Goal: Navigation & Orientation: Find specific page/section

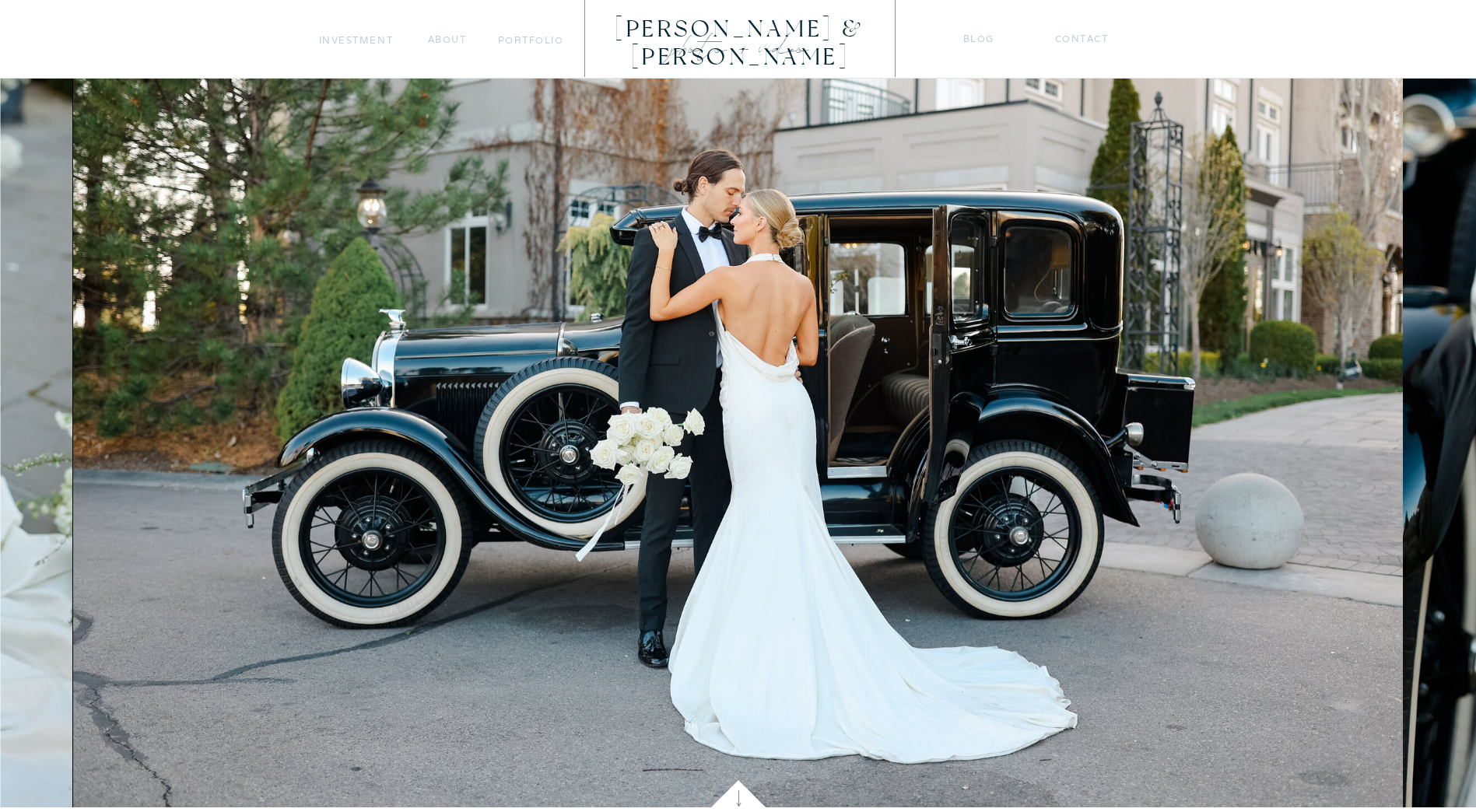
click at [1399, 428] on img at bounding box center [739, 364] width 1331 height 887
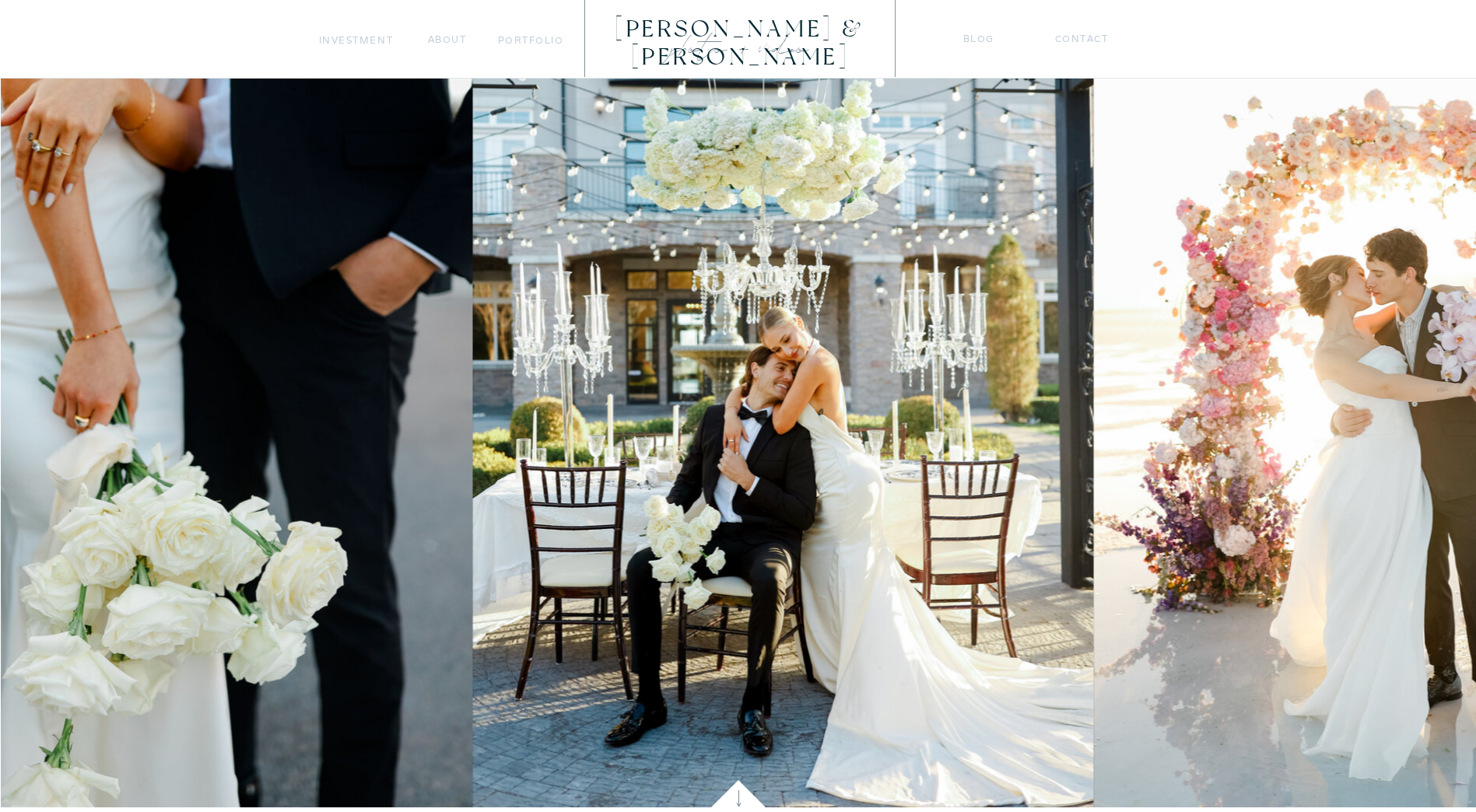
click at [502, 416] on img at bounding box center [784, 364] width 621 height 887
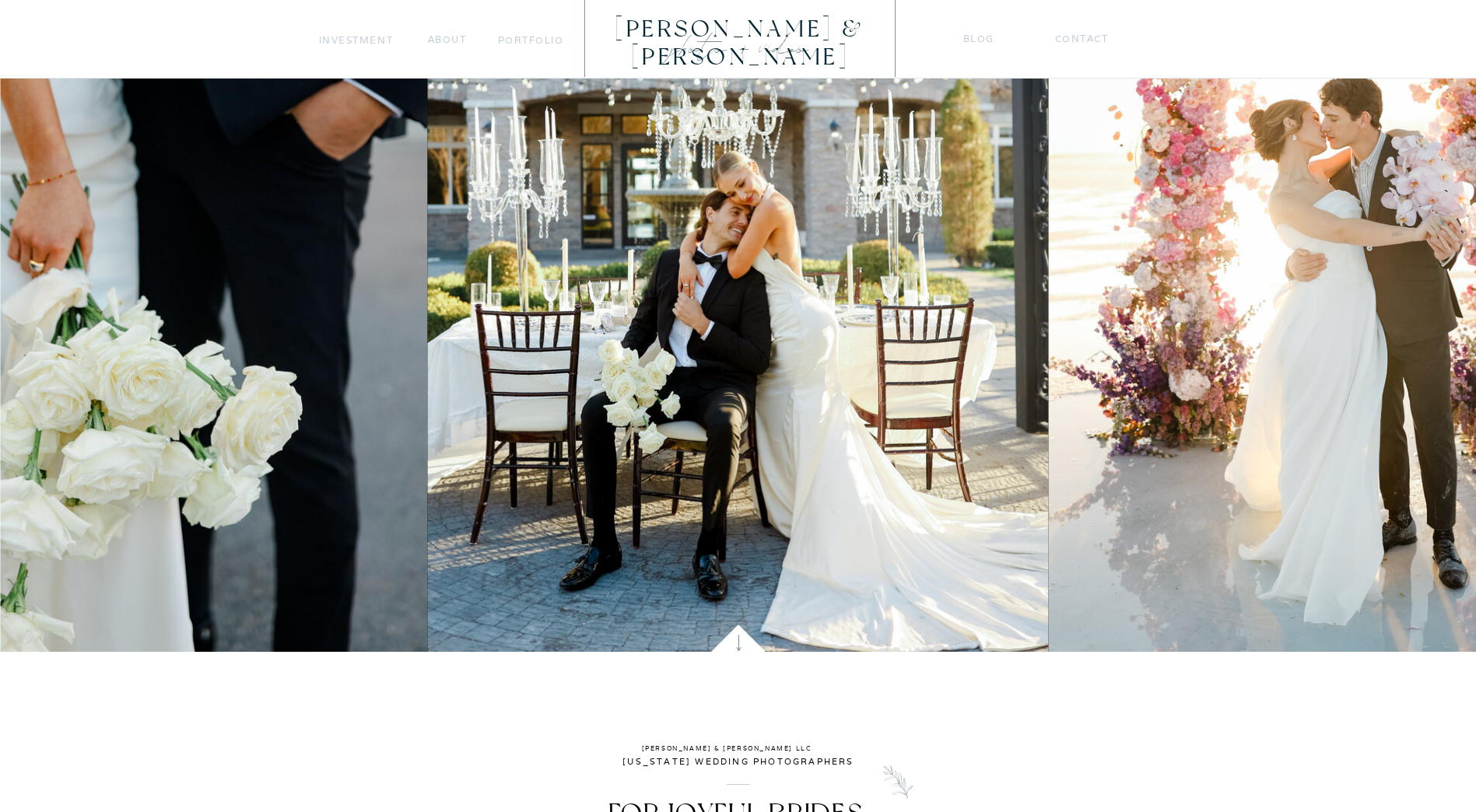
scroll to position [311, 0]
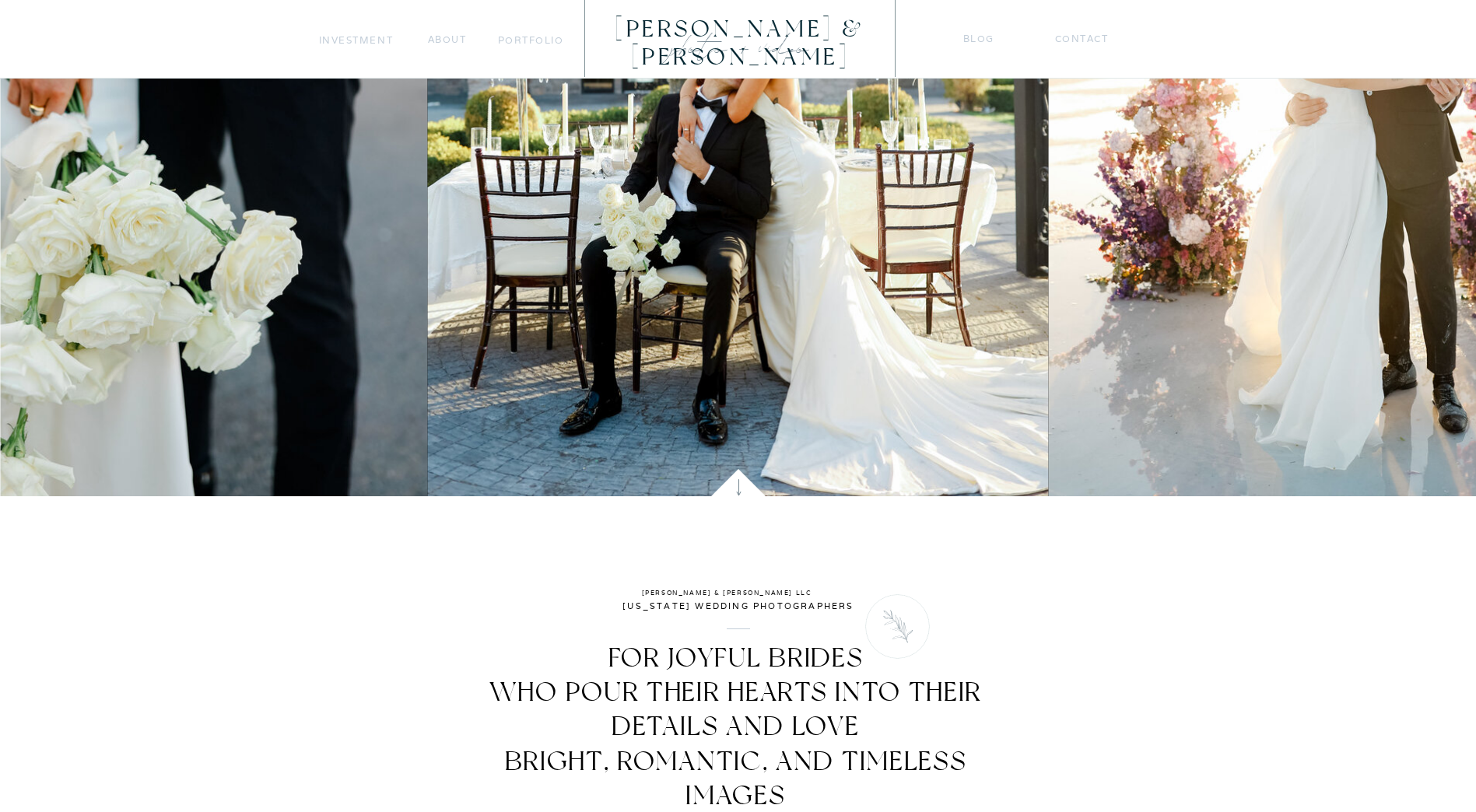
click at [349, 46] on nav "Investment" at bounding box center [356, 40] width 75 height 16
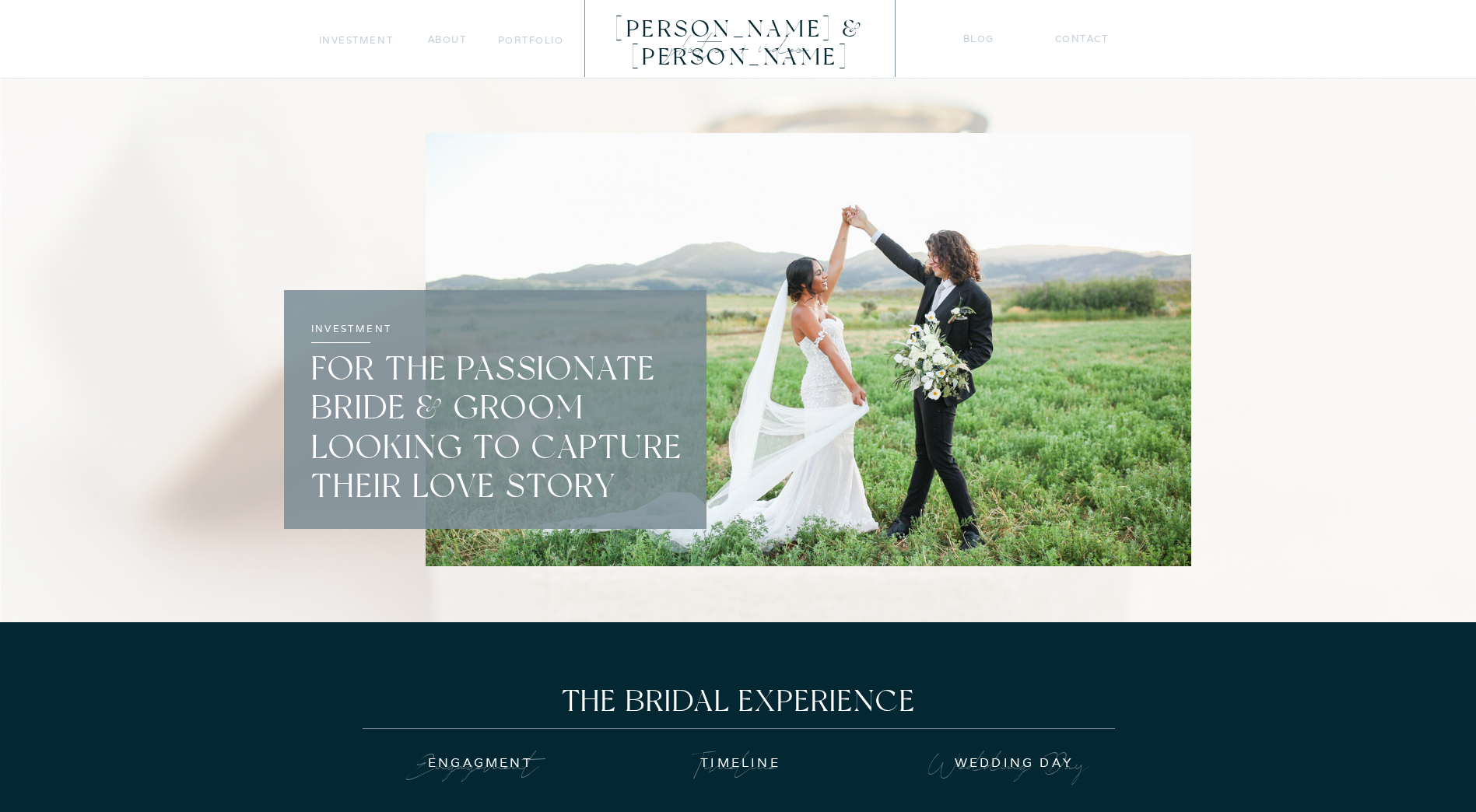
click at [514, 38] on nav "portfolio" at bounding box center [531, 40] width 66 height 16
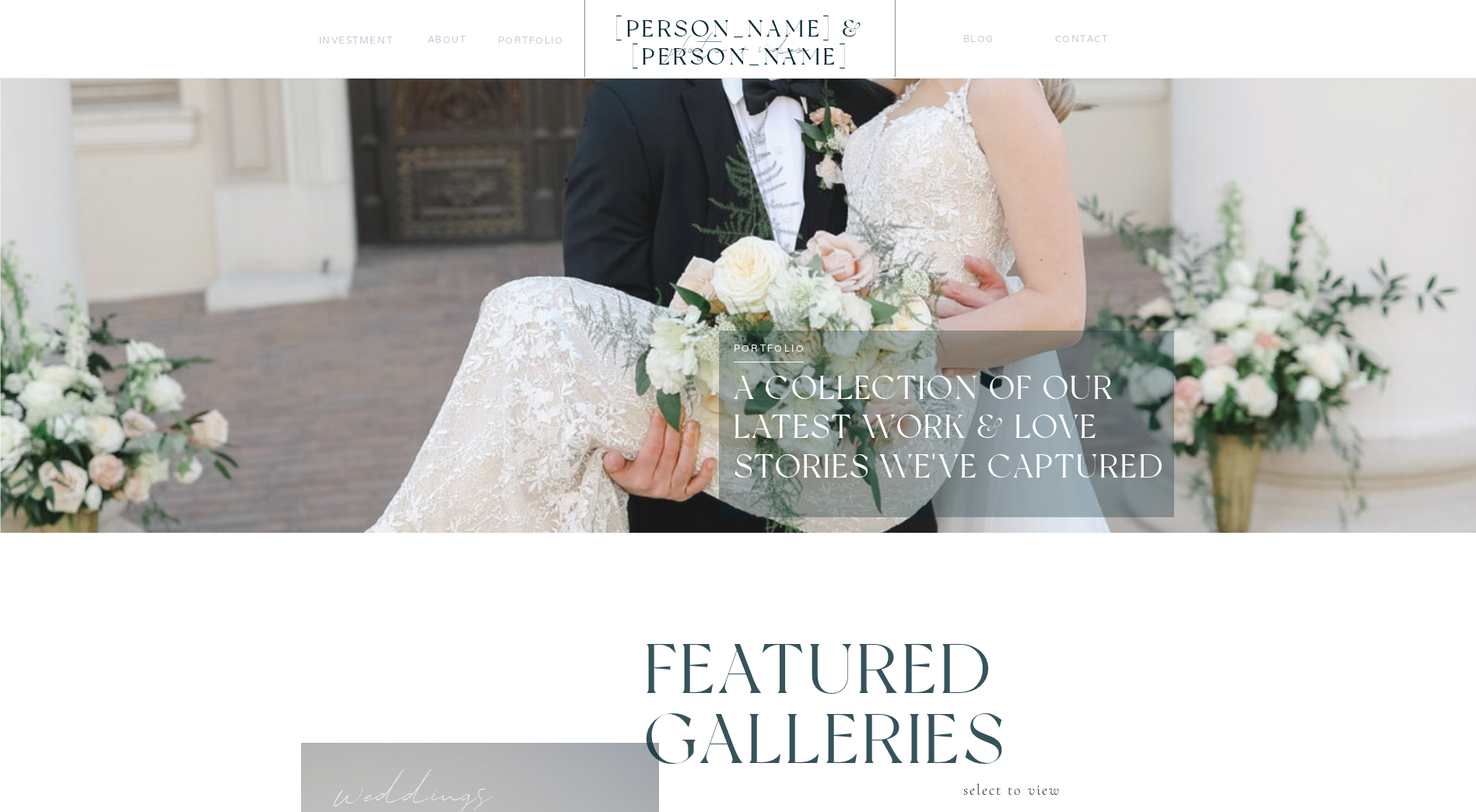
scroll to position [311, 0]
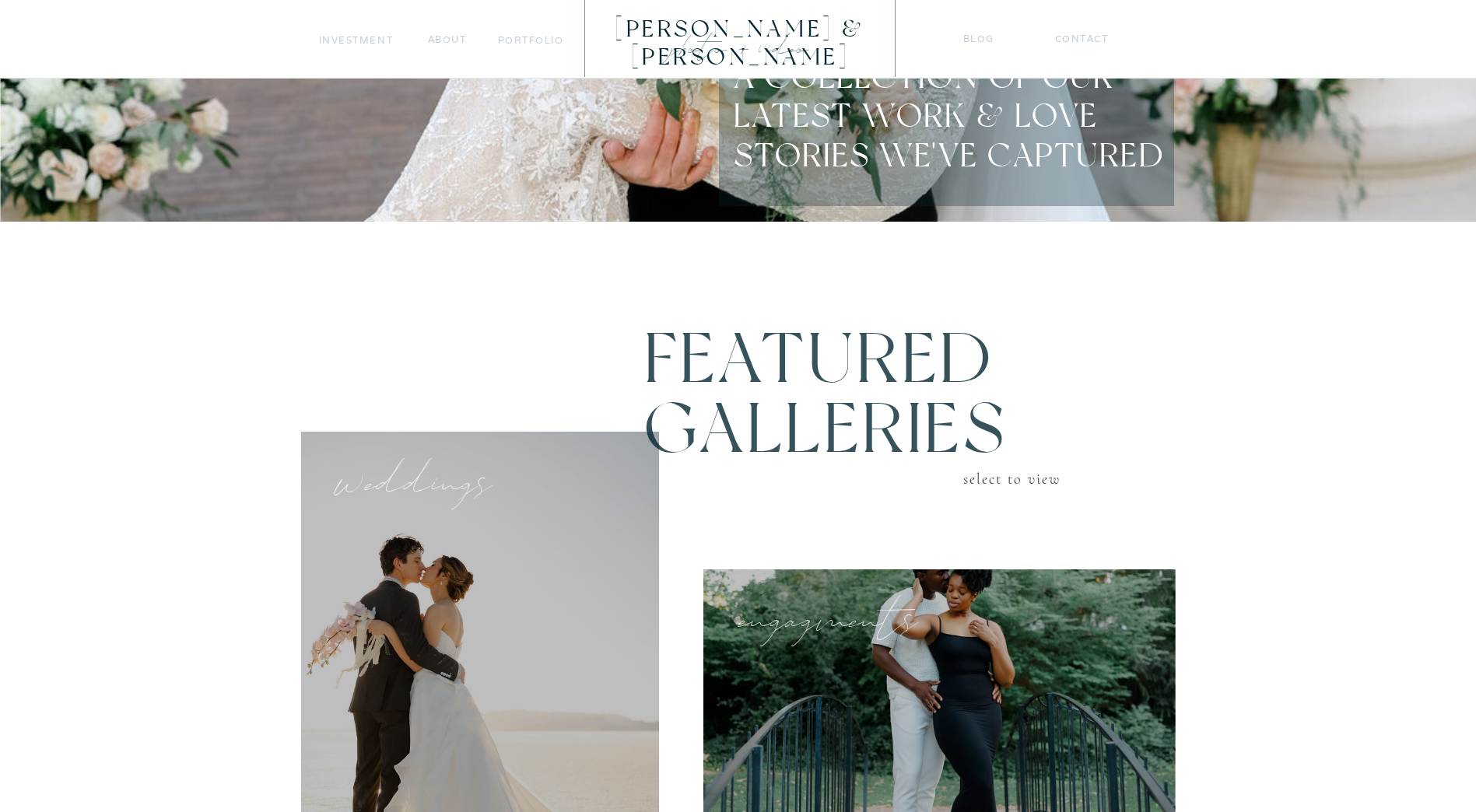
click at [491, 659] on div at bounding box center [480, 721] width 358 height 579
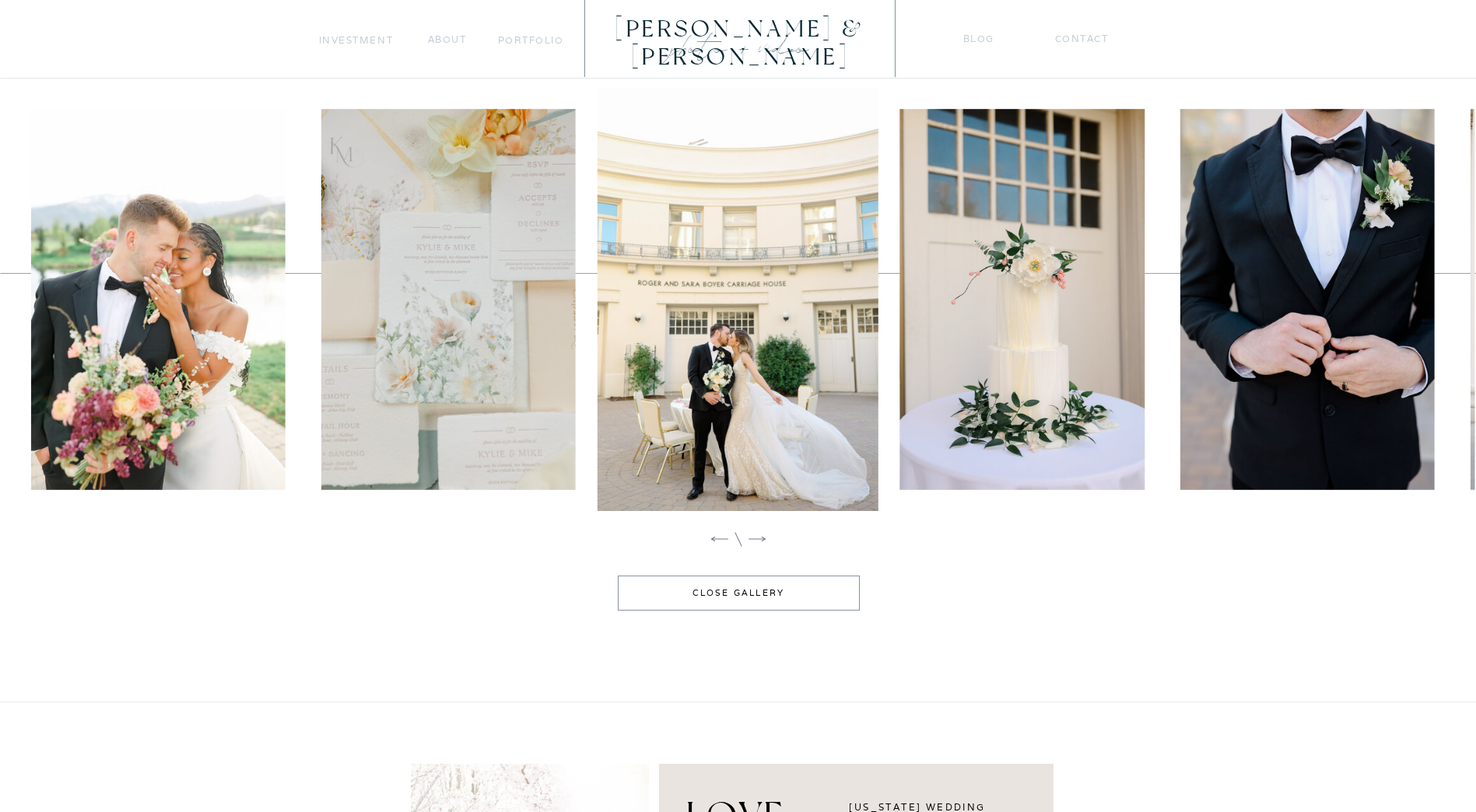
scroll to position [1619, 0]
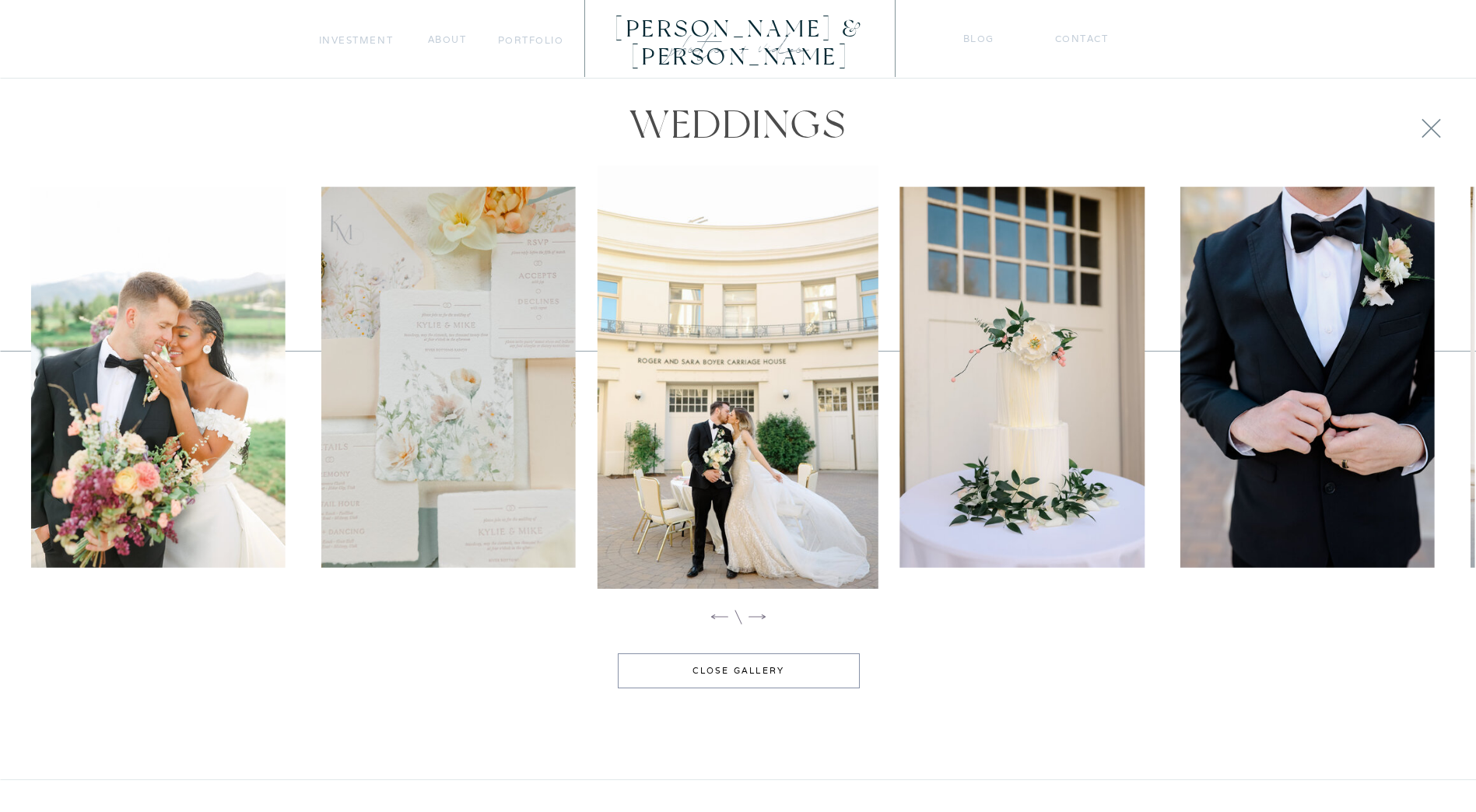
click at [754, 617] on icon at bounding box center [757, 617] width 17 height 5
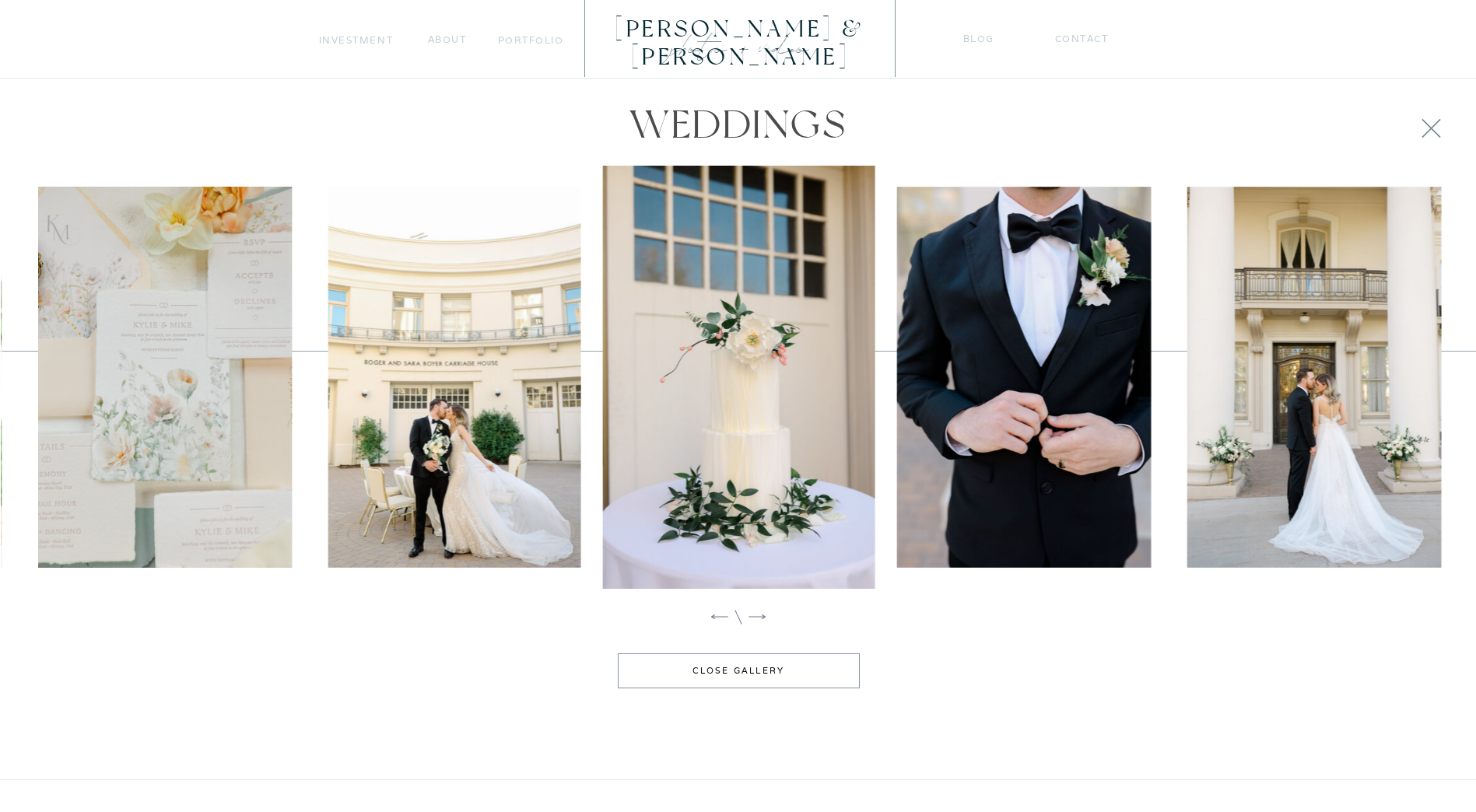
click at [754, 617] on icon at bounding box center [757, 617] width 17 height 5
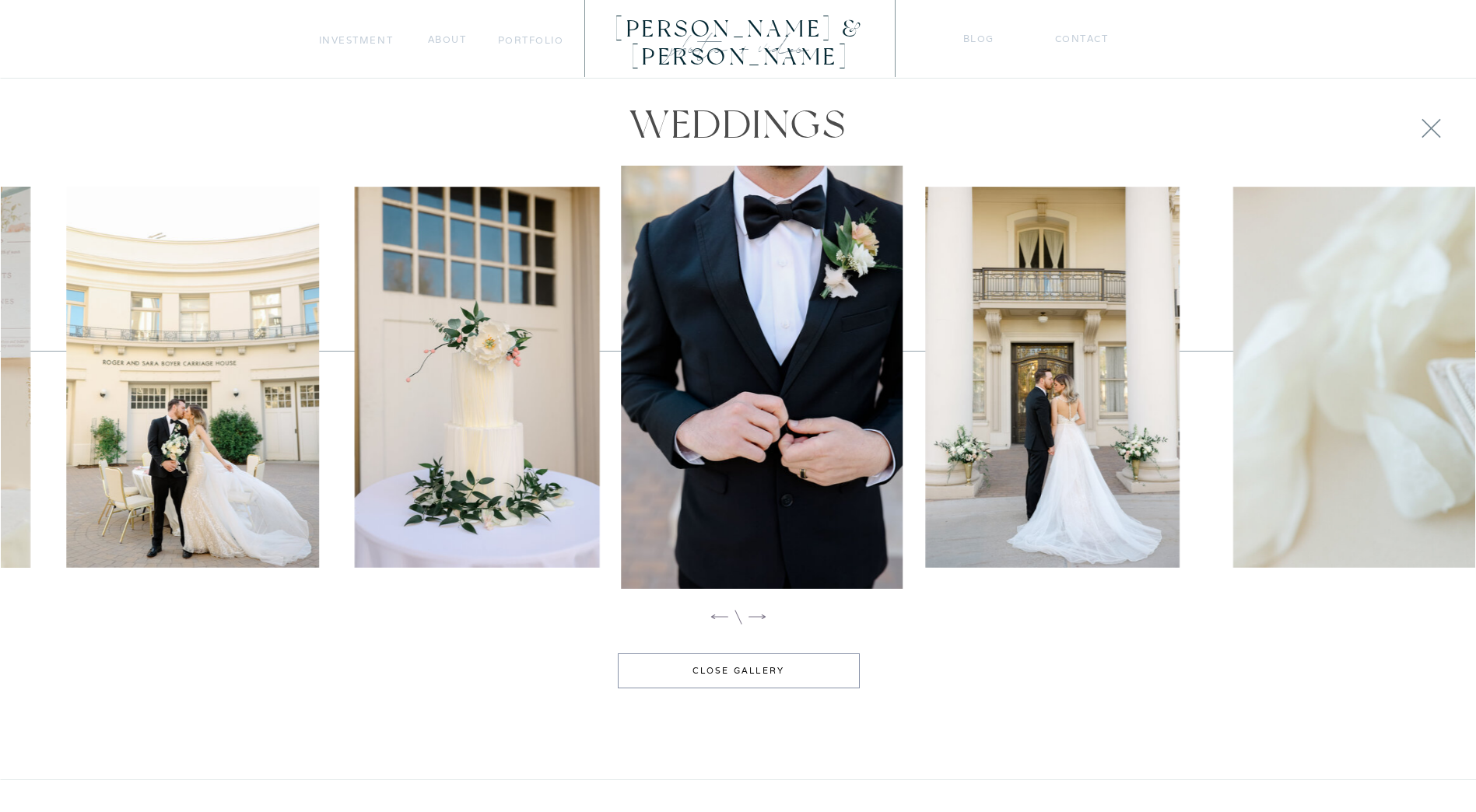
click at [754, 617] on icon at bounding box center [757, 617] width 17 height 5
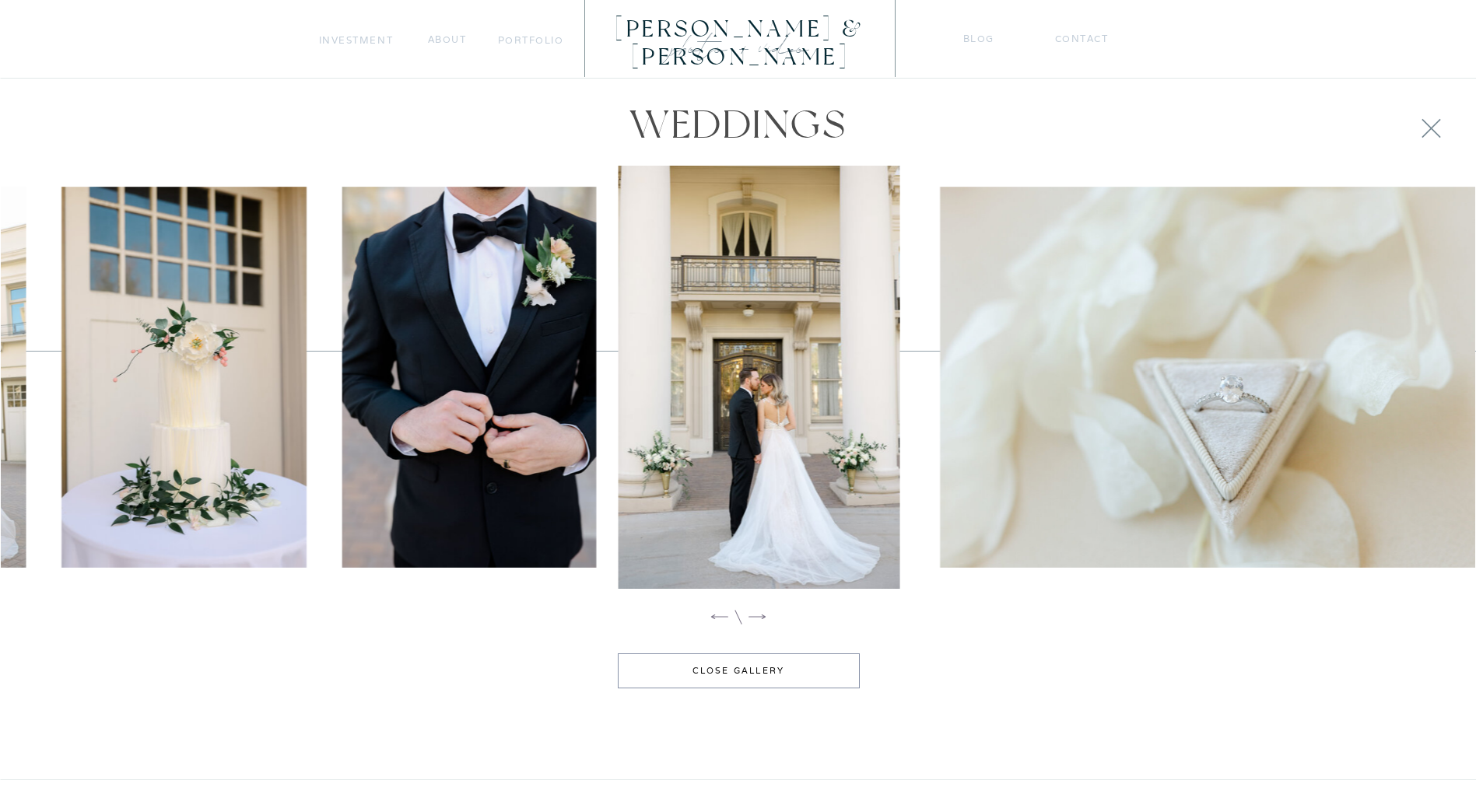
click at [754, 617] on icon at bounding box center [757, 617] width 17 height 5
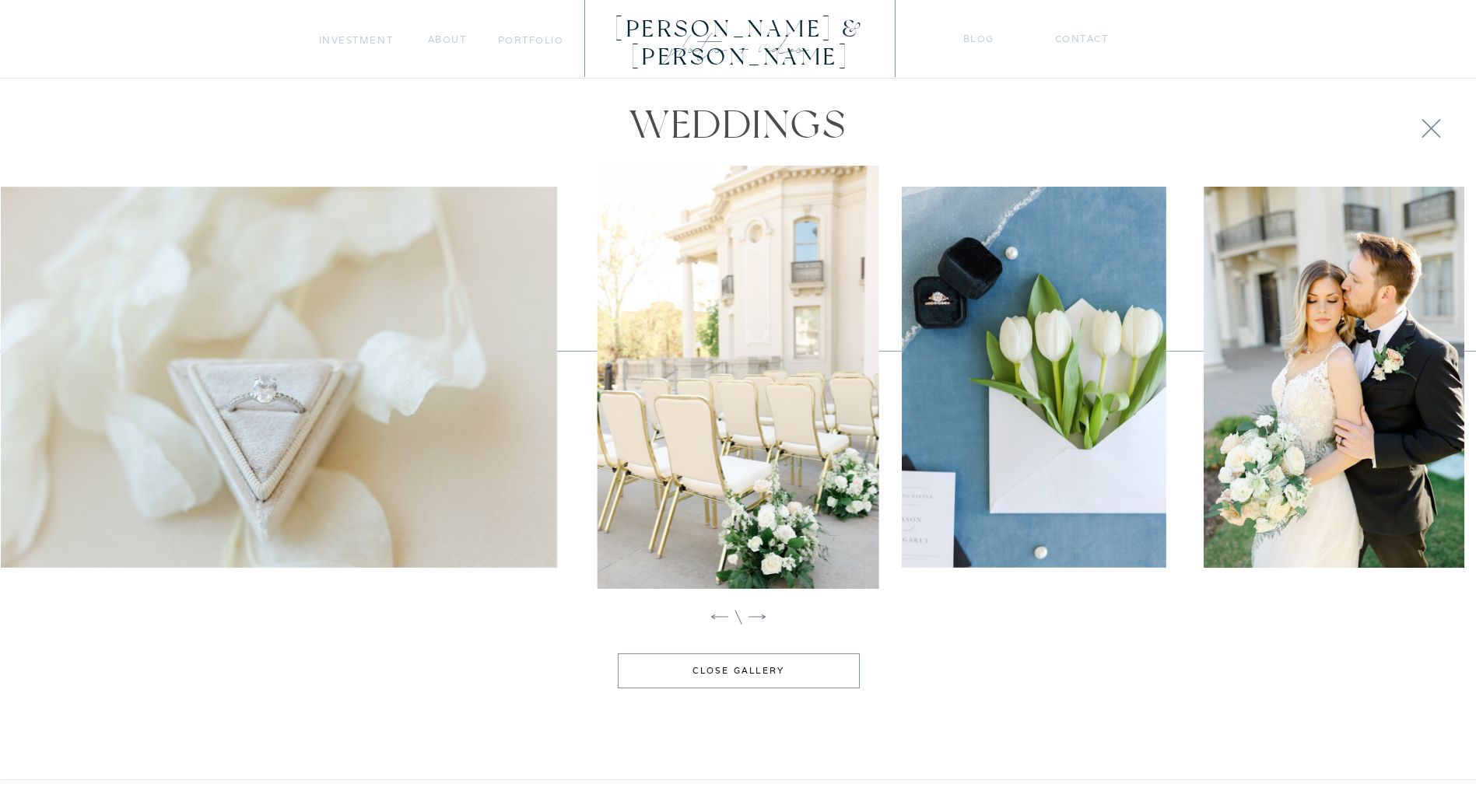
click at [754, 617] on icon at bounding box center [757, 617] width 17 height 5
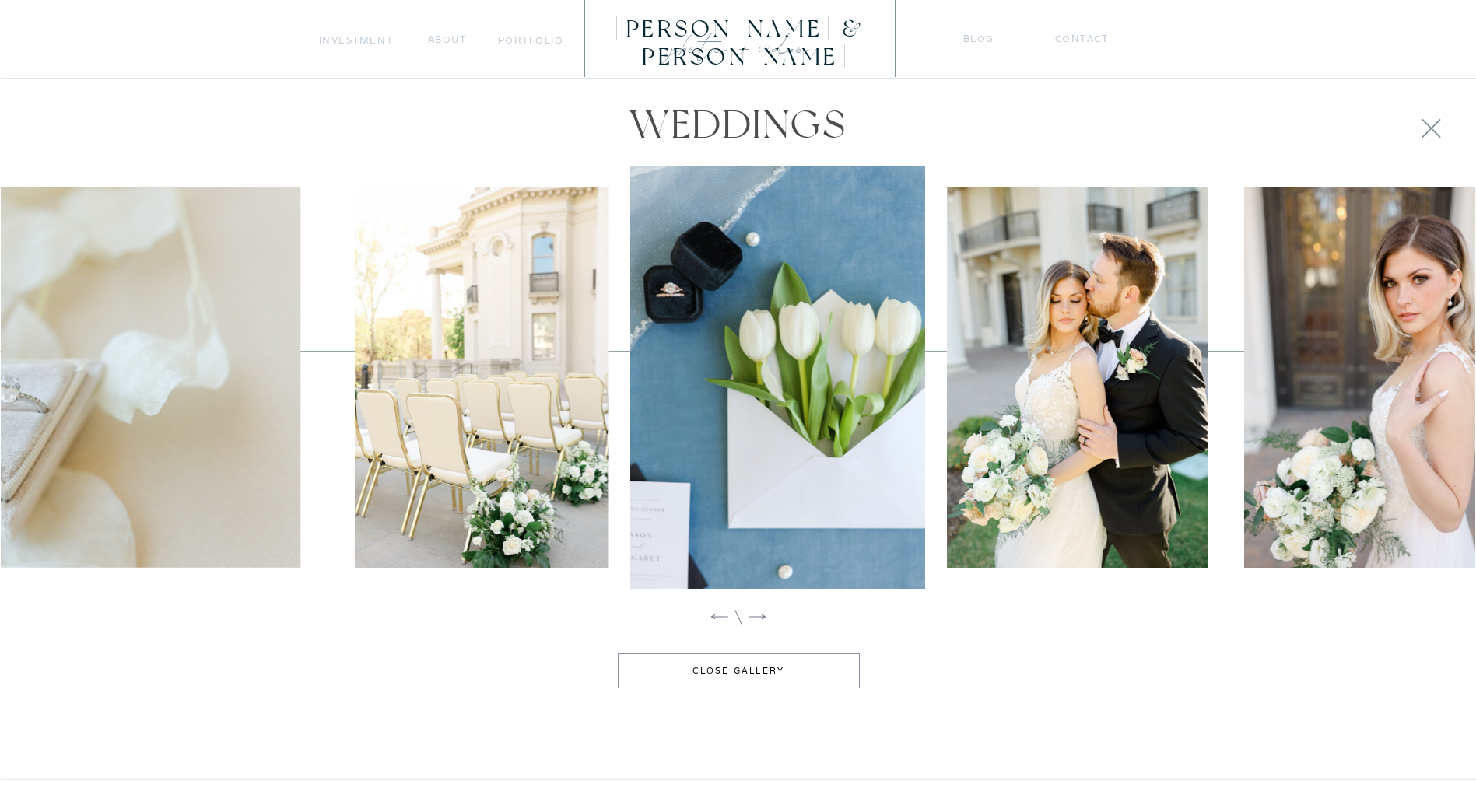
click at [754, 617] on icon at bounding box center [757, 617] width 17 height 5
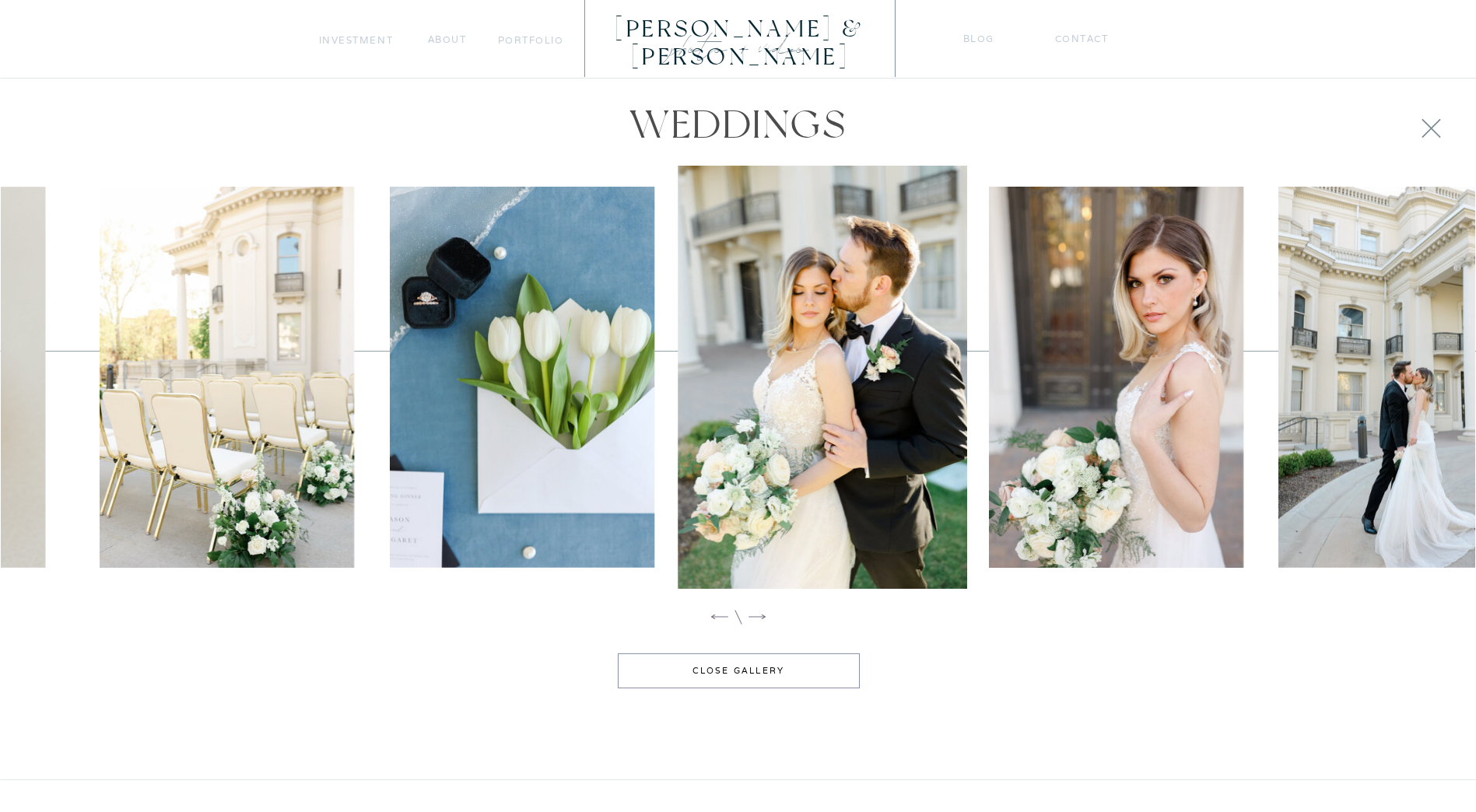
click at [754, 617] on icon at bounding box center [757, 617] width 17 height 5
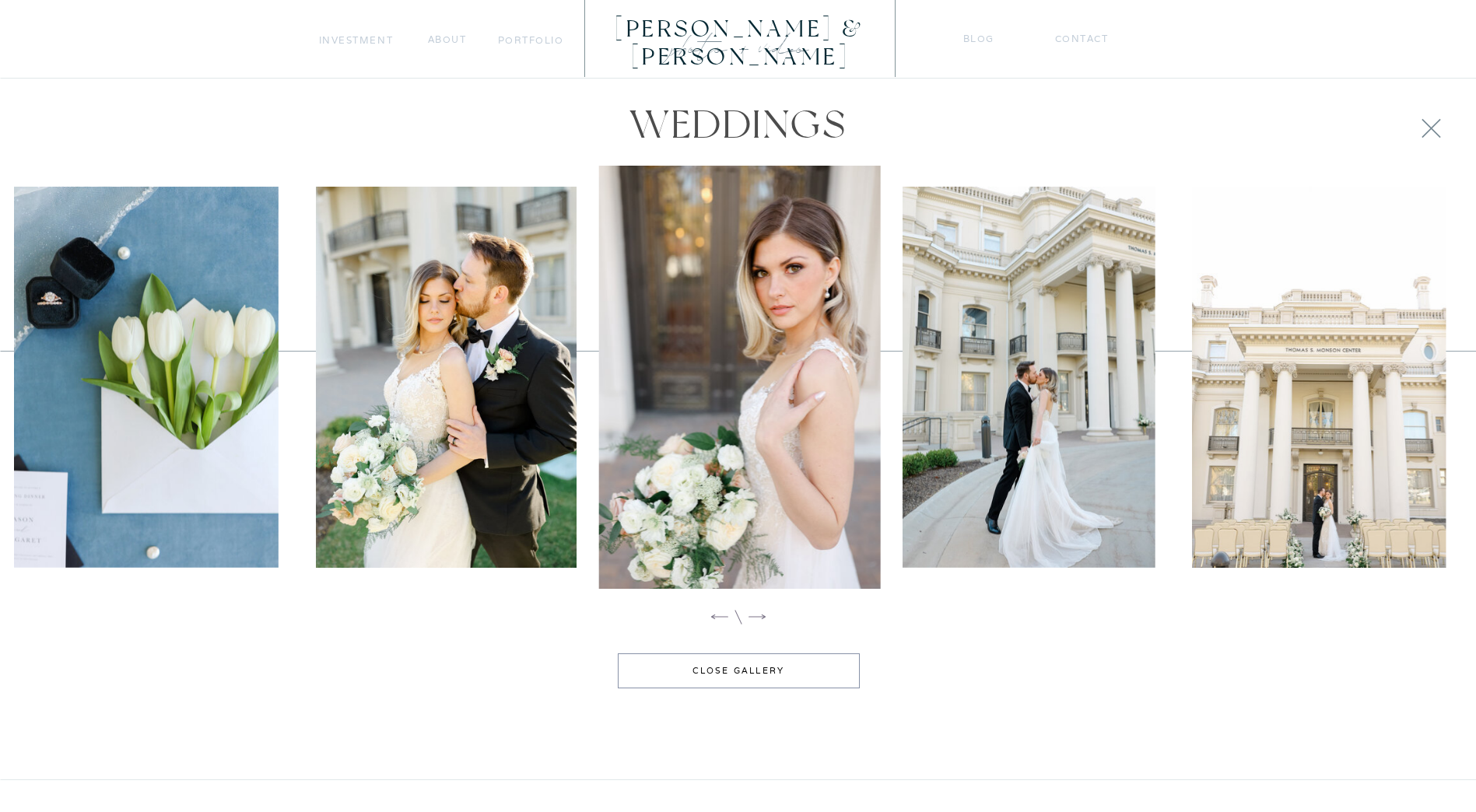
click at [754, 617] on icon at bounding box center [757, 617] width 17 height 5
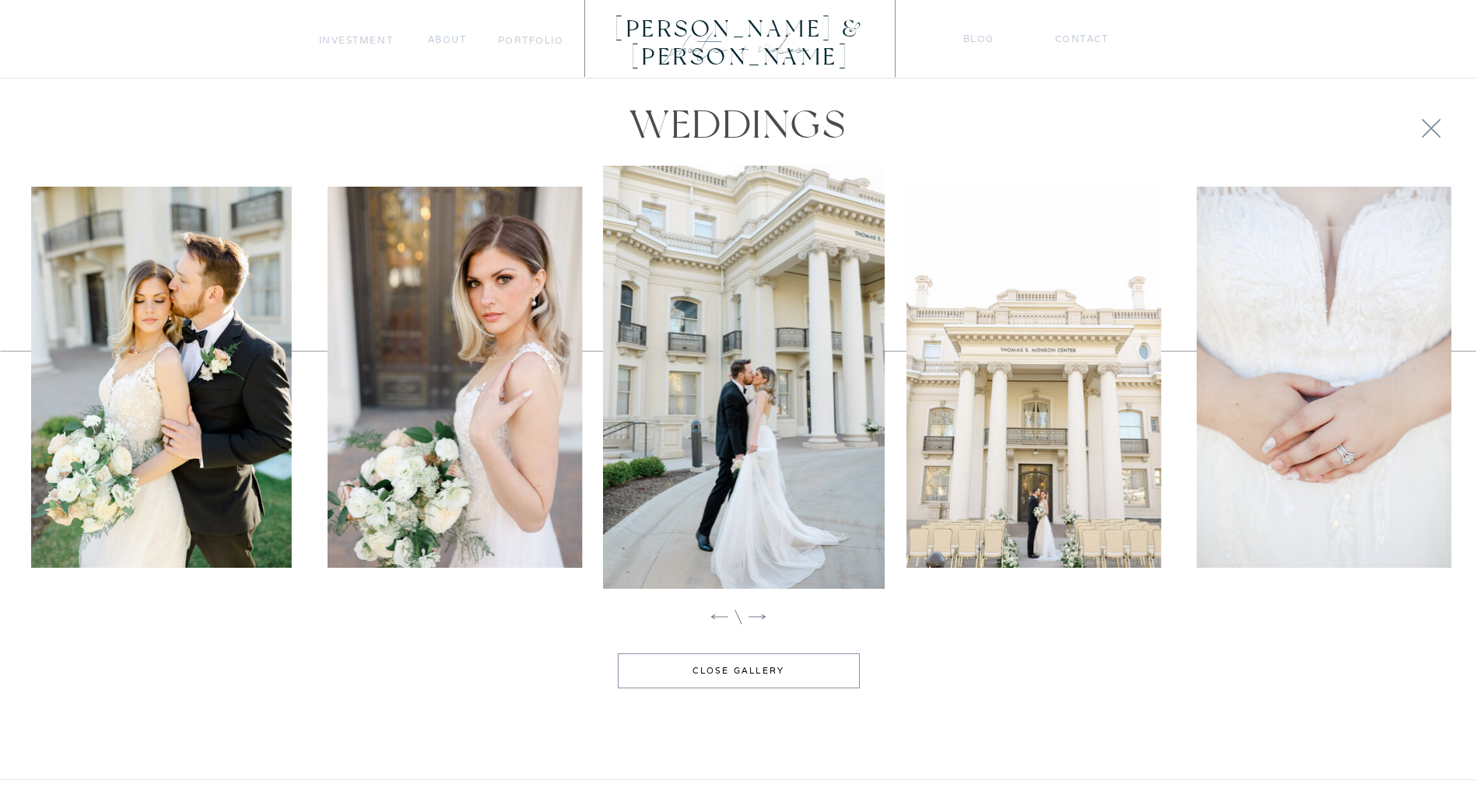
click at [754, 617] on icon at bounding box center [757, 617] width 17 height 5
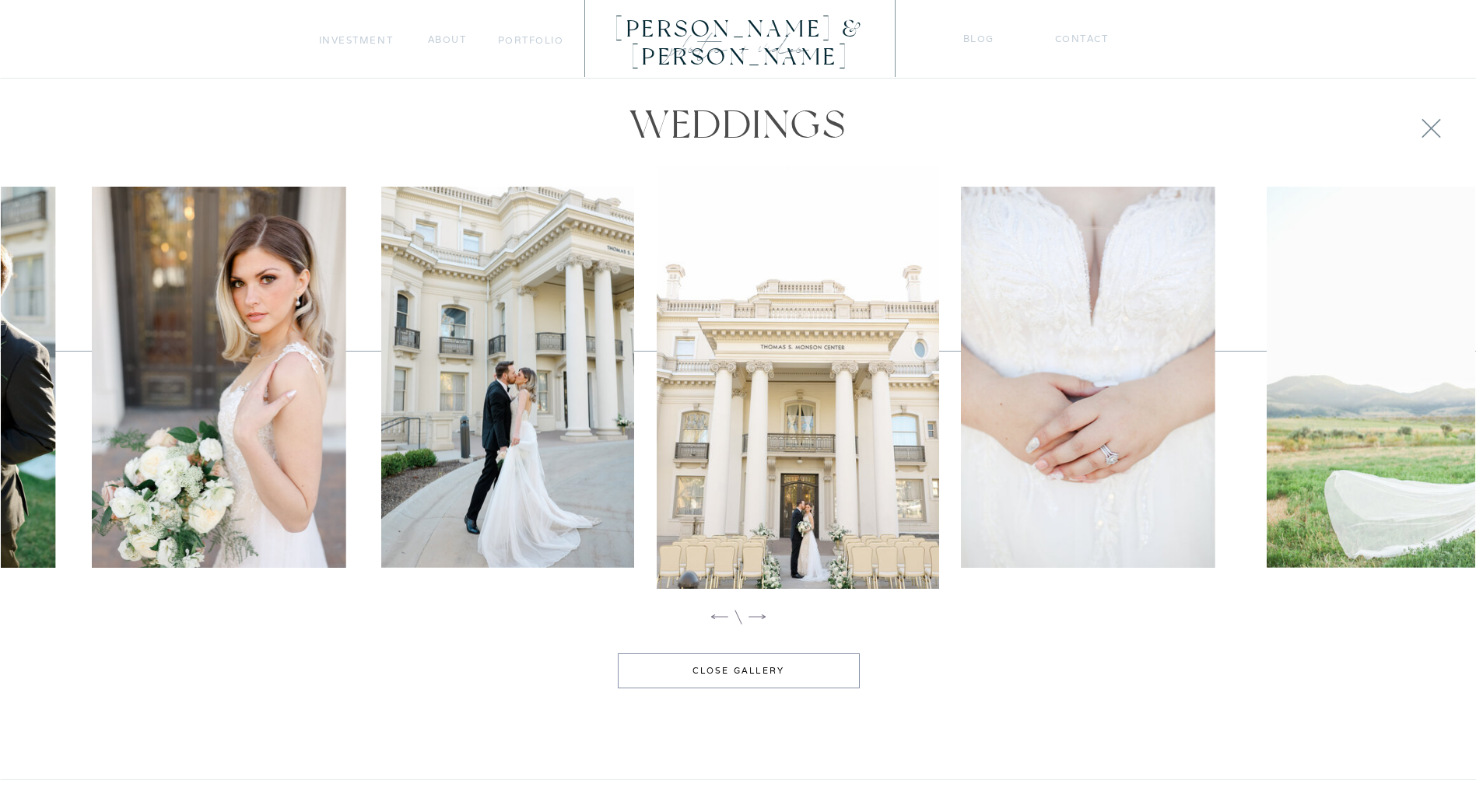
click at [754, 617] on icon at bounding box center [757, 617] width 17 height 5
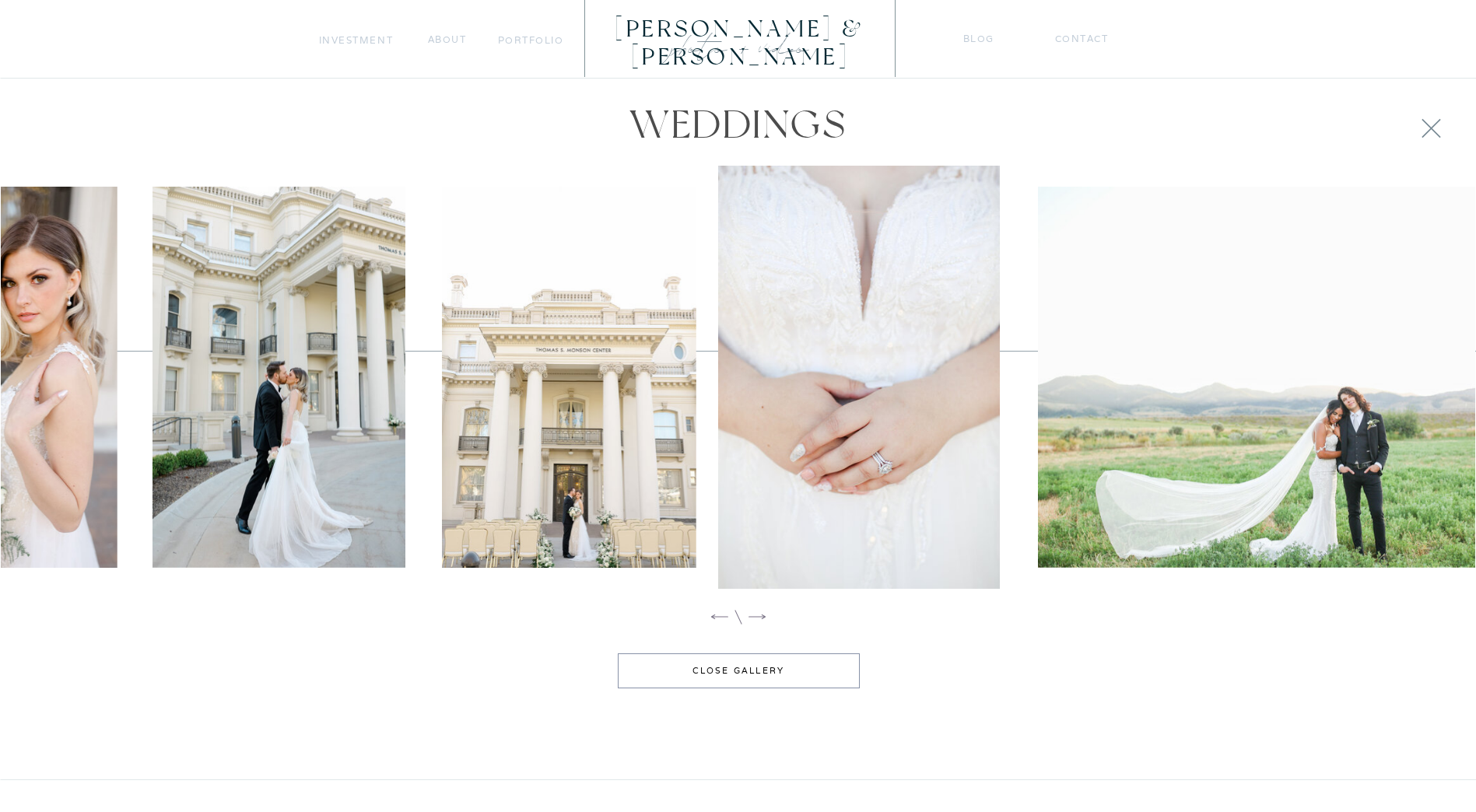
click at [754, 617] on icon at bounding box center [757, 617] width 17 height 5
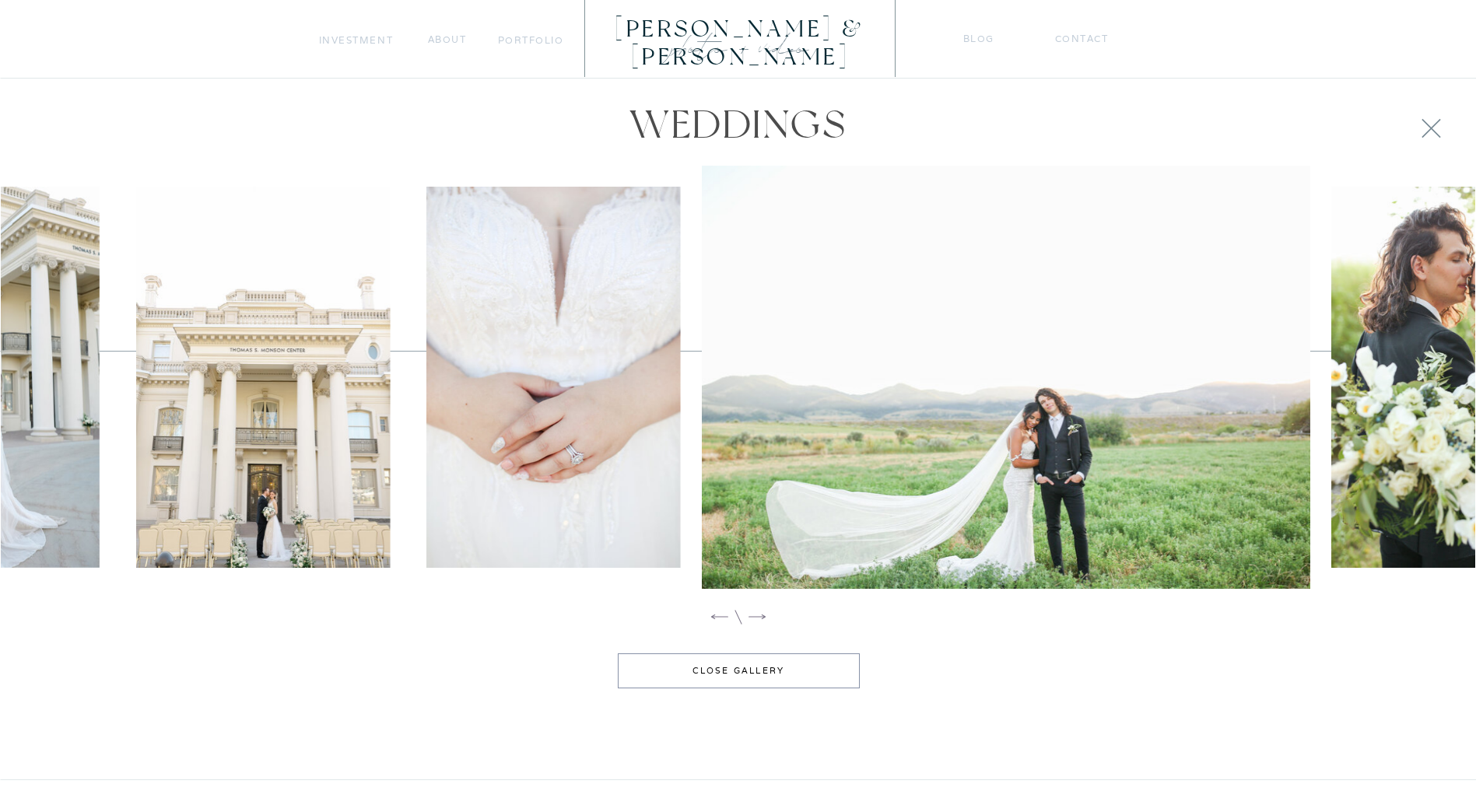
click at [754, 617] on icon at bounding box center [757, 617] width 17 height 5
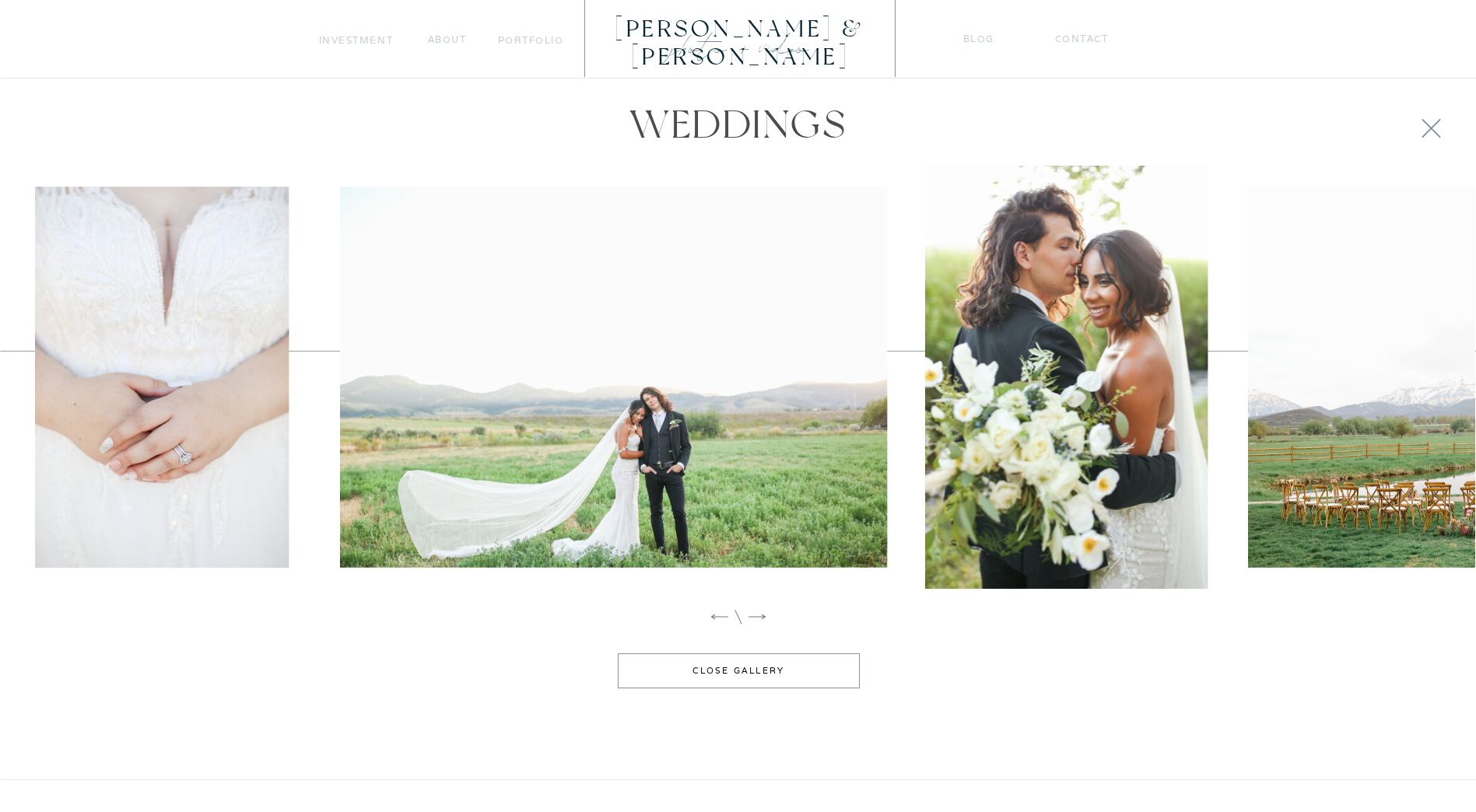
click at [754, 617] on icon at bounding box center [757, 617] width 17 height 5
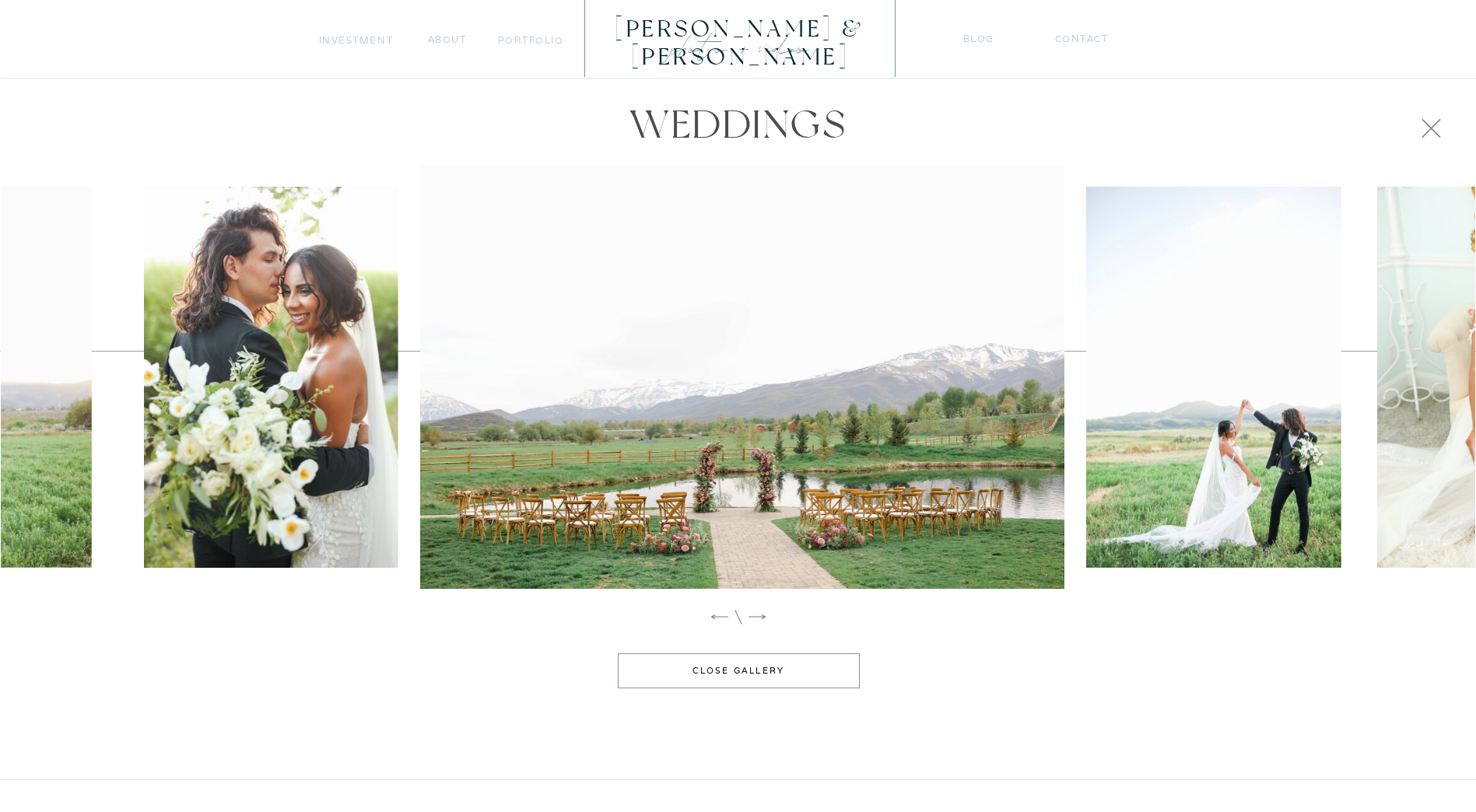
click at [754, 617] on icon at bounding box center [757, 617] width 17 height 5
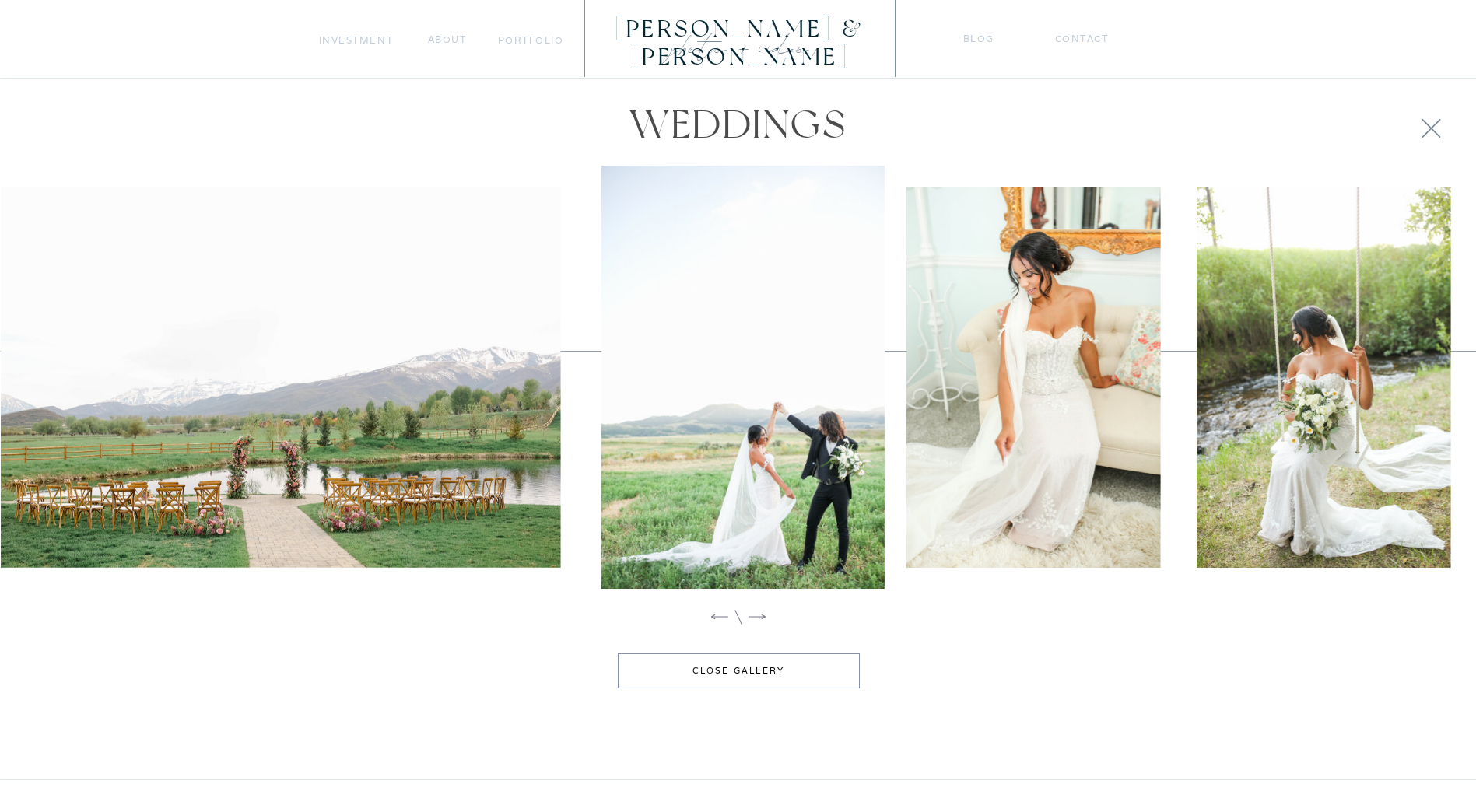
click at [754, 617] on icon at bounding box center [757, 617] width 17 height 5
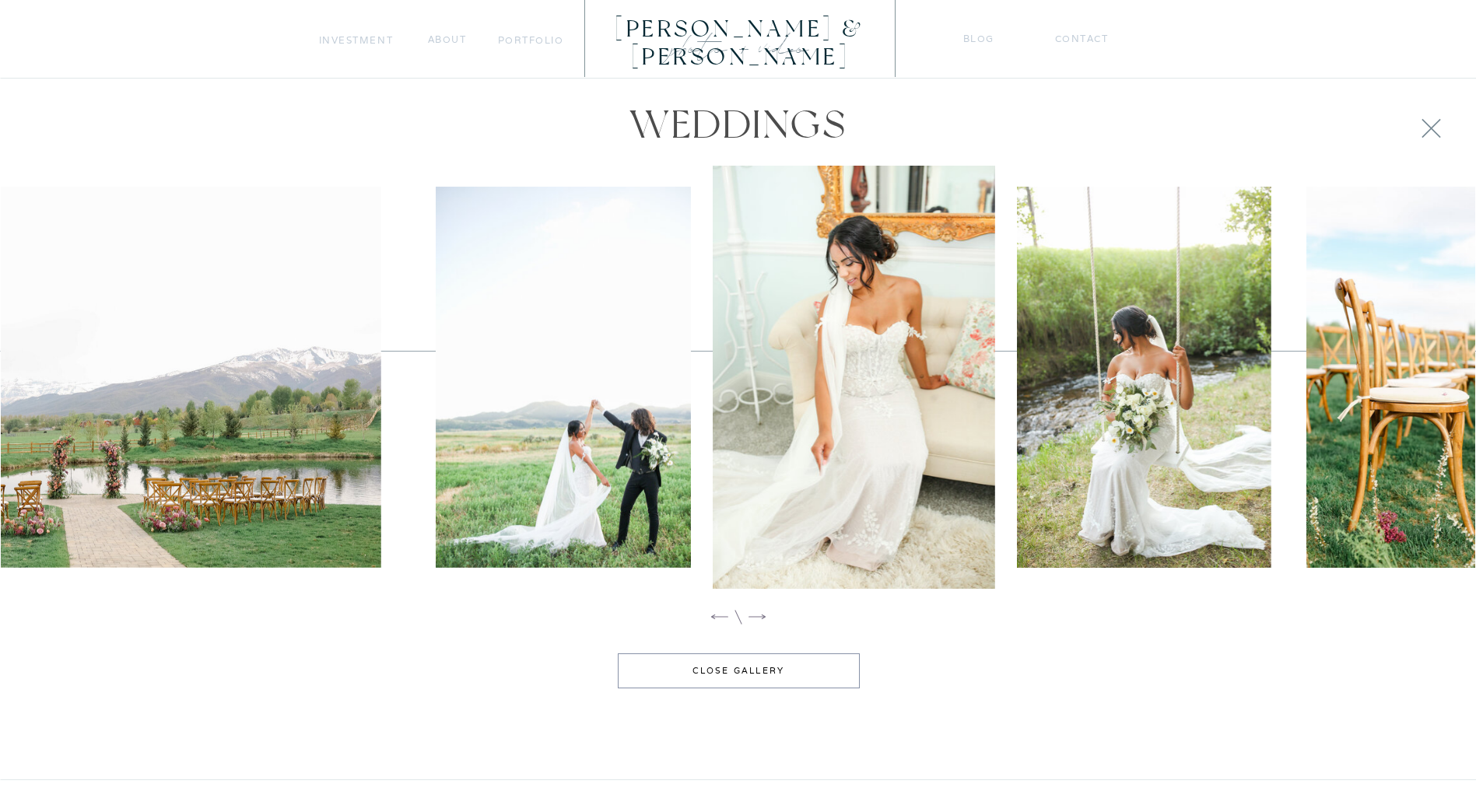
click at [754, 617] on icon at bounding box center [757, 617] width 17 height 5
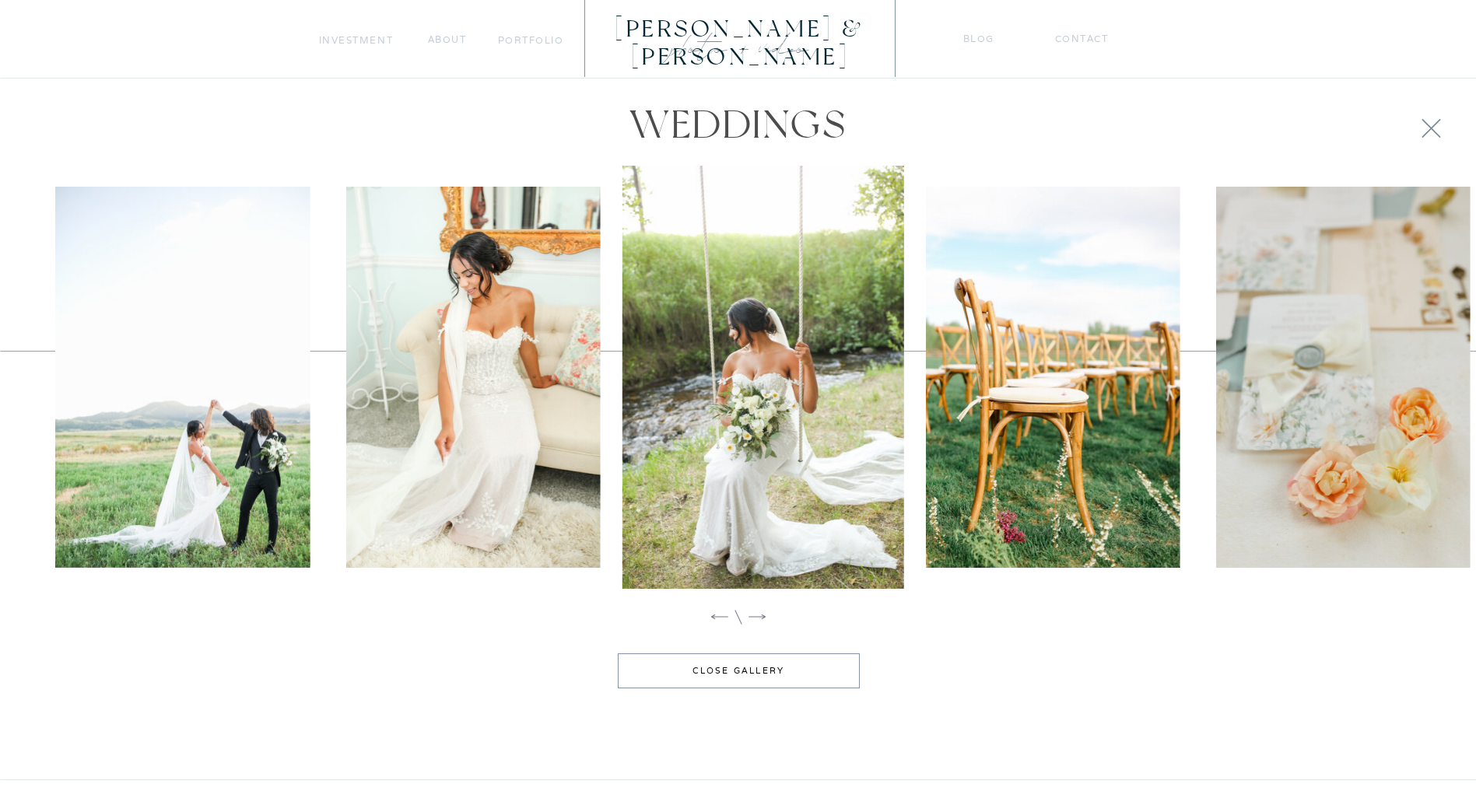
click at [754, 617] on icon at bounding box center [757, 617] width 17 height 5
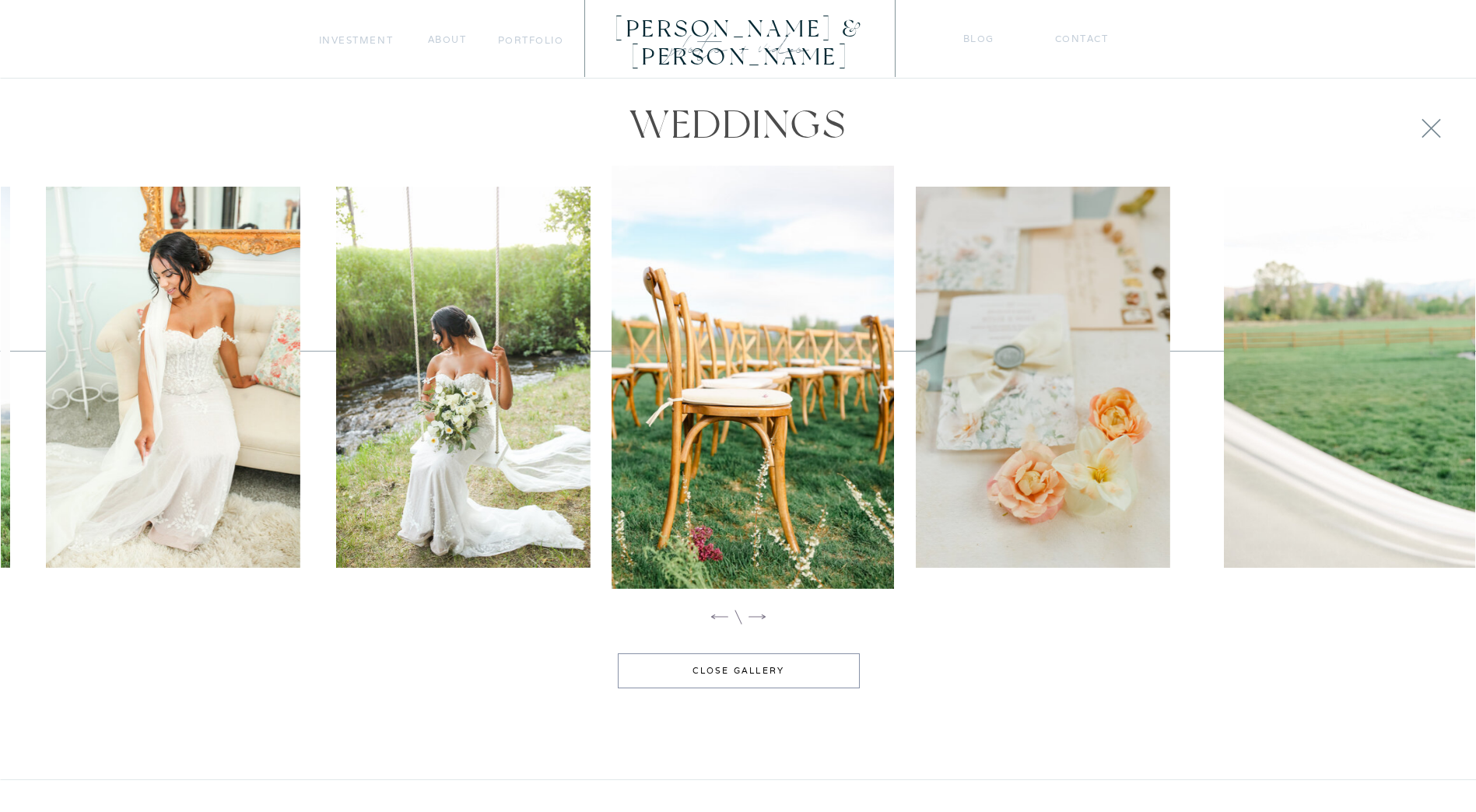
click at [754, 617] on icon at bounding box center [757, 617] width 17 height 5
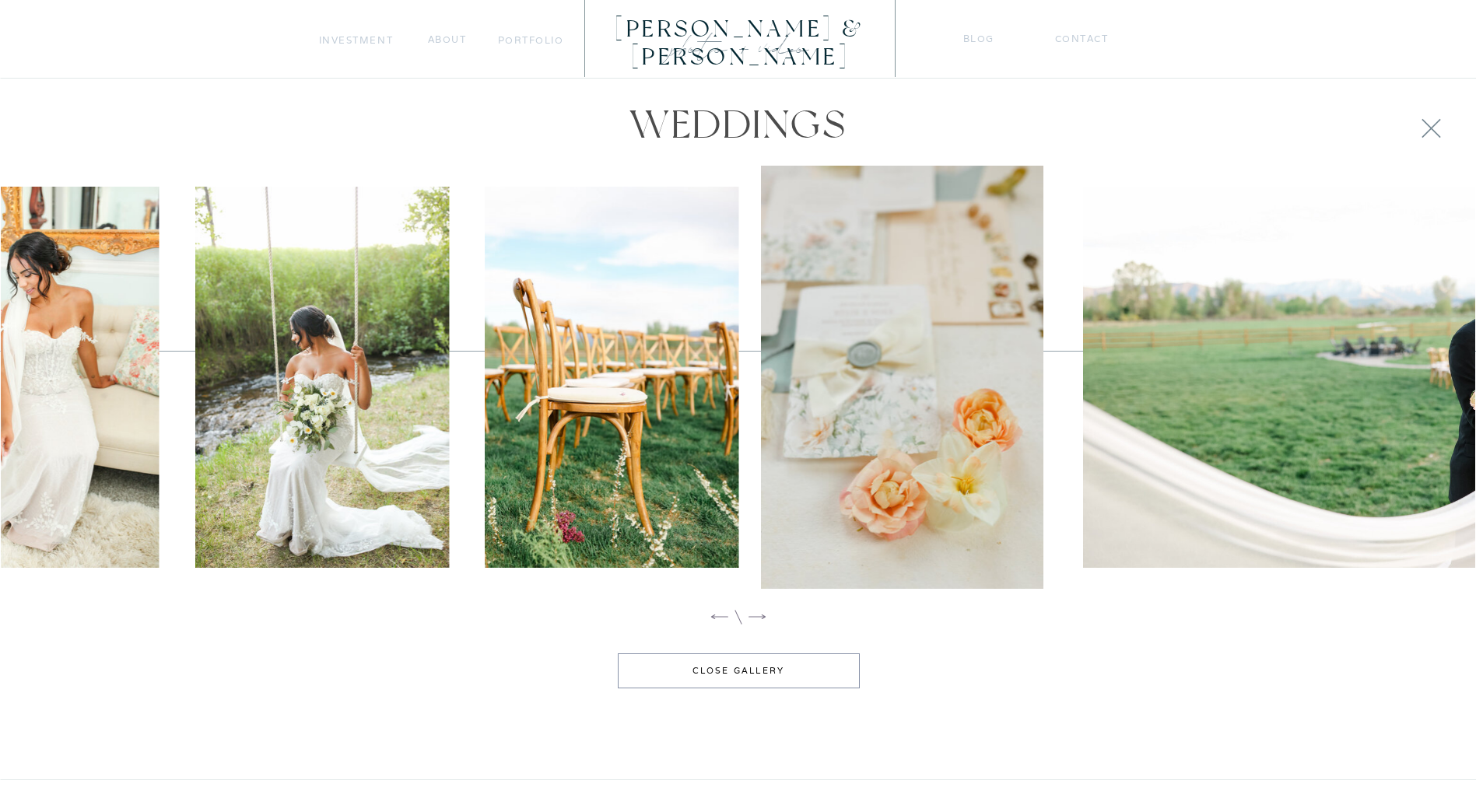
click at [754, 617] on icon at bounding box center [757, 617] width 17 height 5
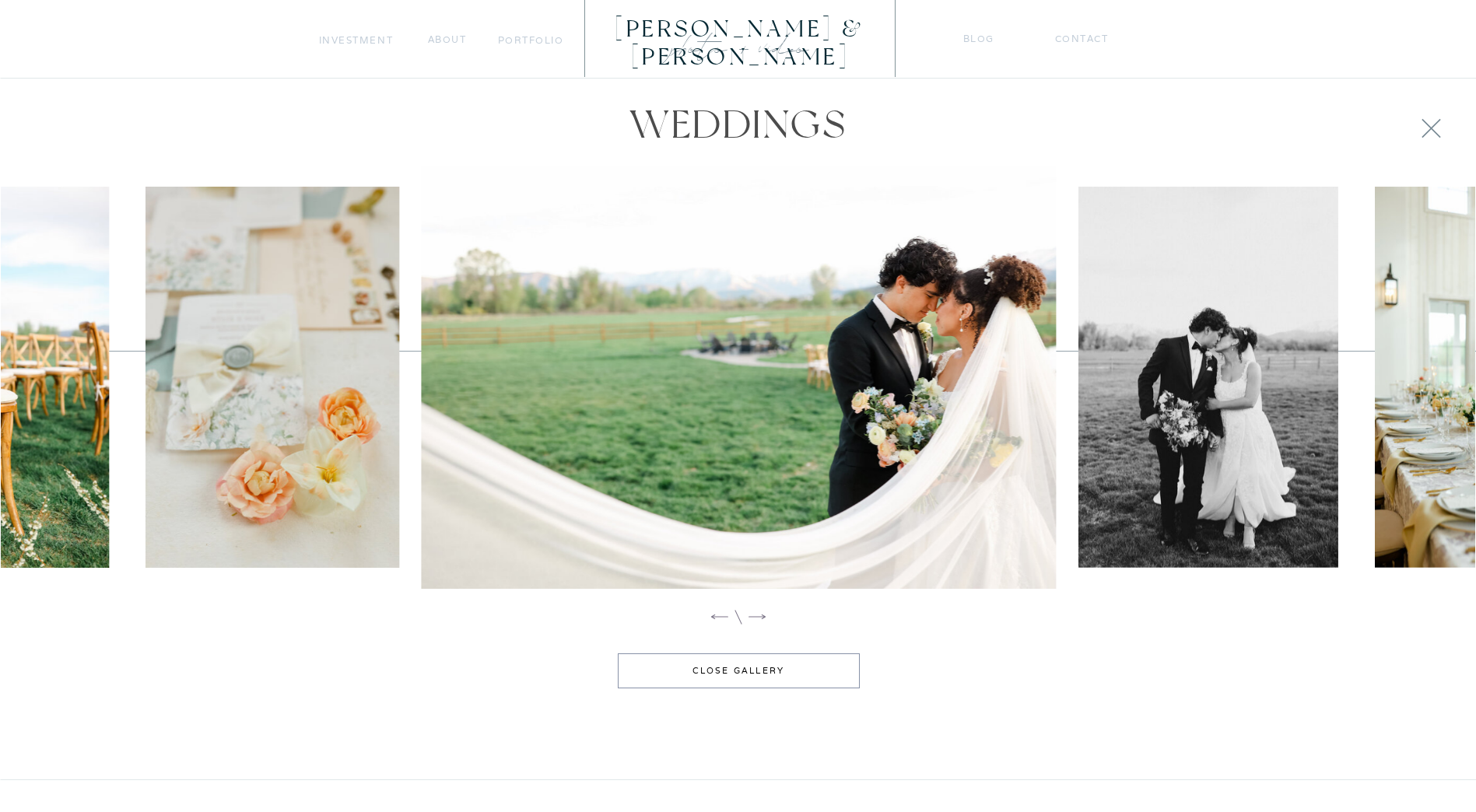
click at [754, 617] on icon at bounding box center [757, 617] width 17 height 5
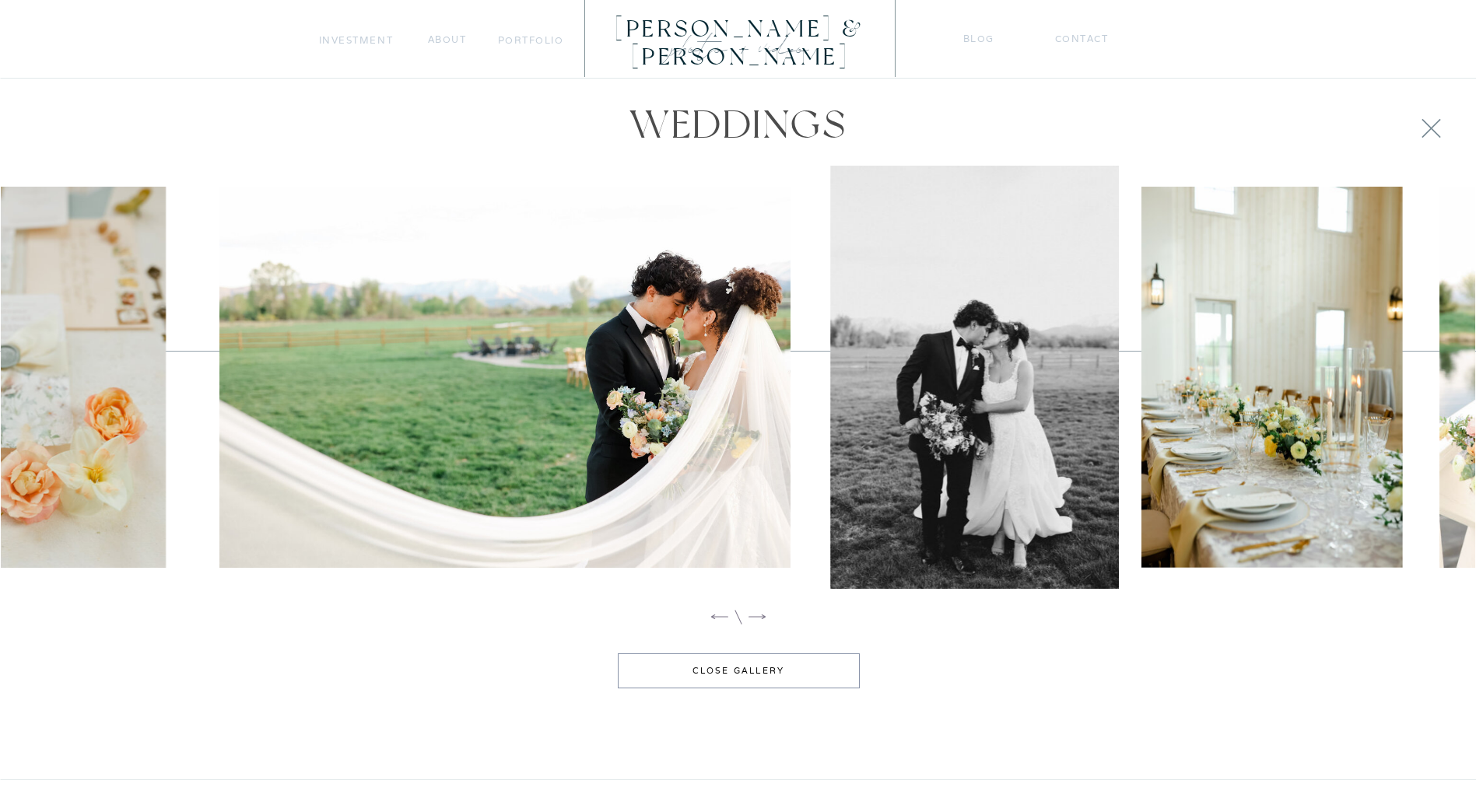
click at [754, 617] on icon at bounding box center [757, 617] width 17 height 5
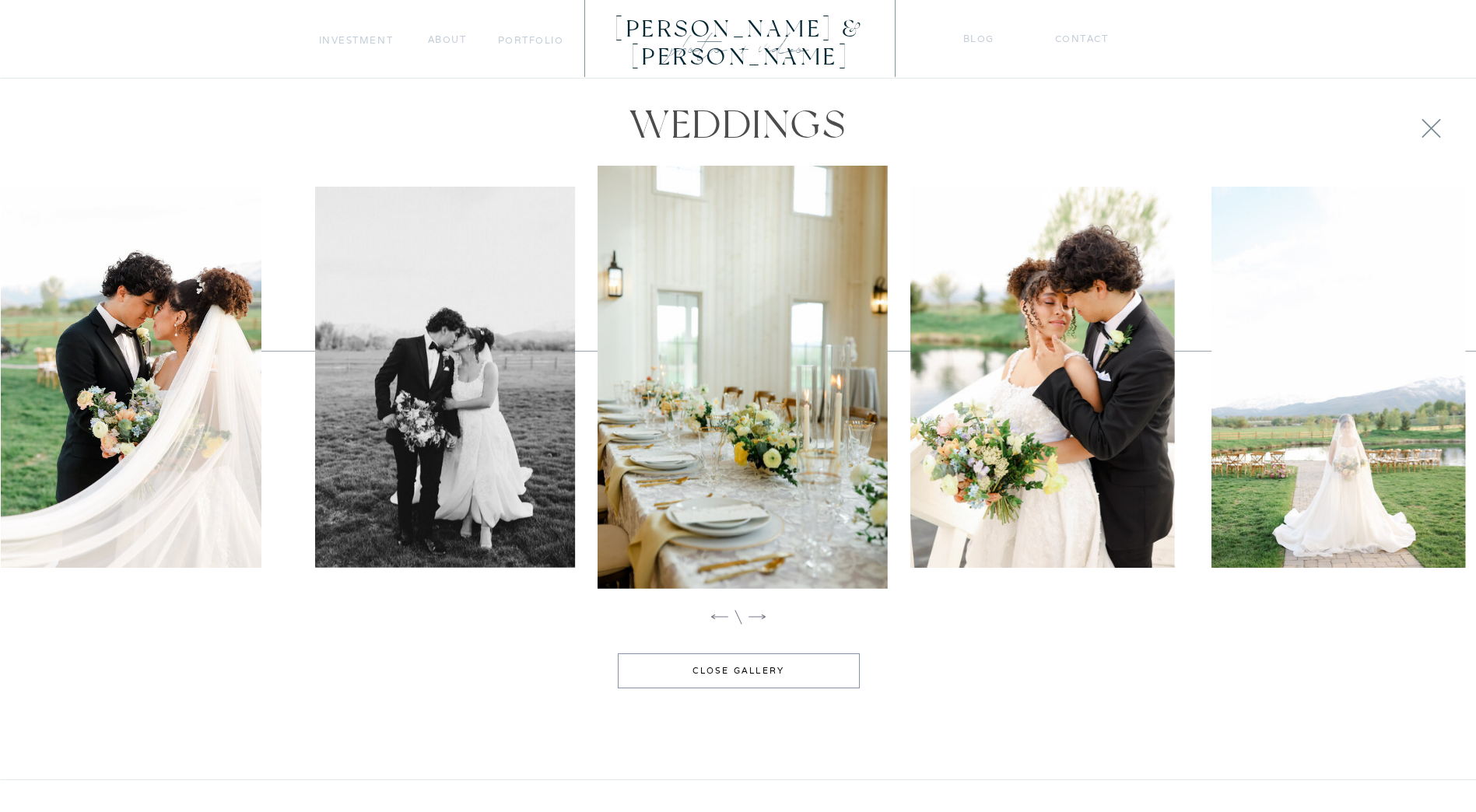
click at [754, 617] on icon at bounding box center [757, 617] width 17 height 5
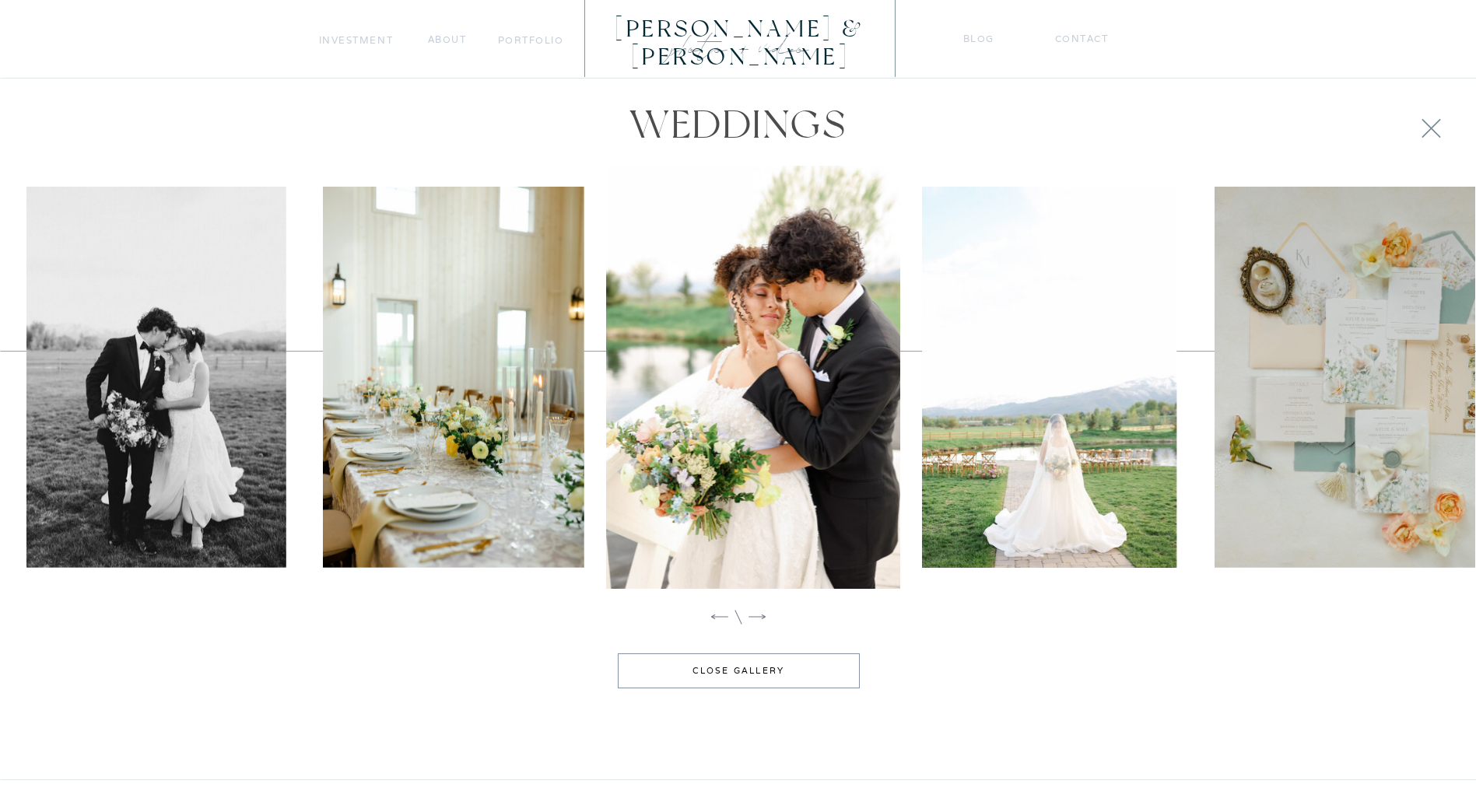
click at [754, 617] on icon at bounding box center [757, 617] width 17 height 5
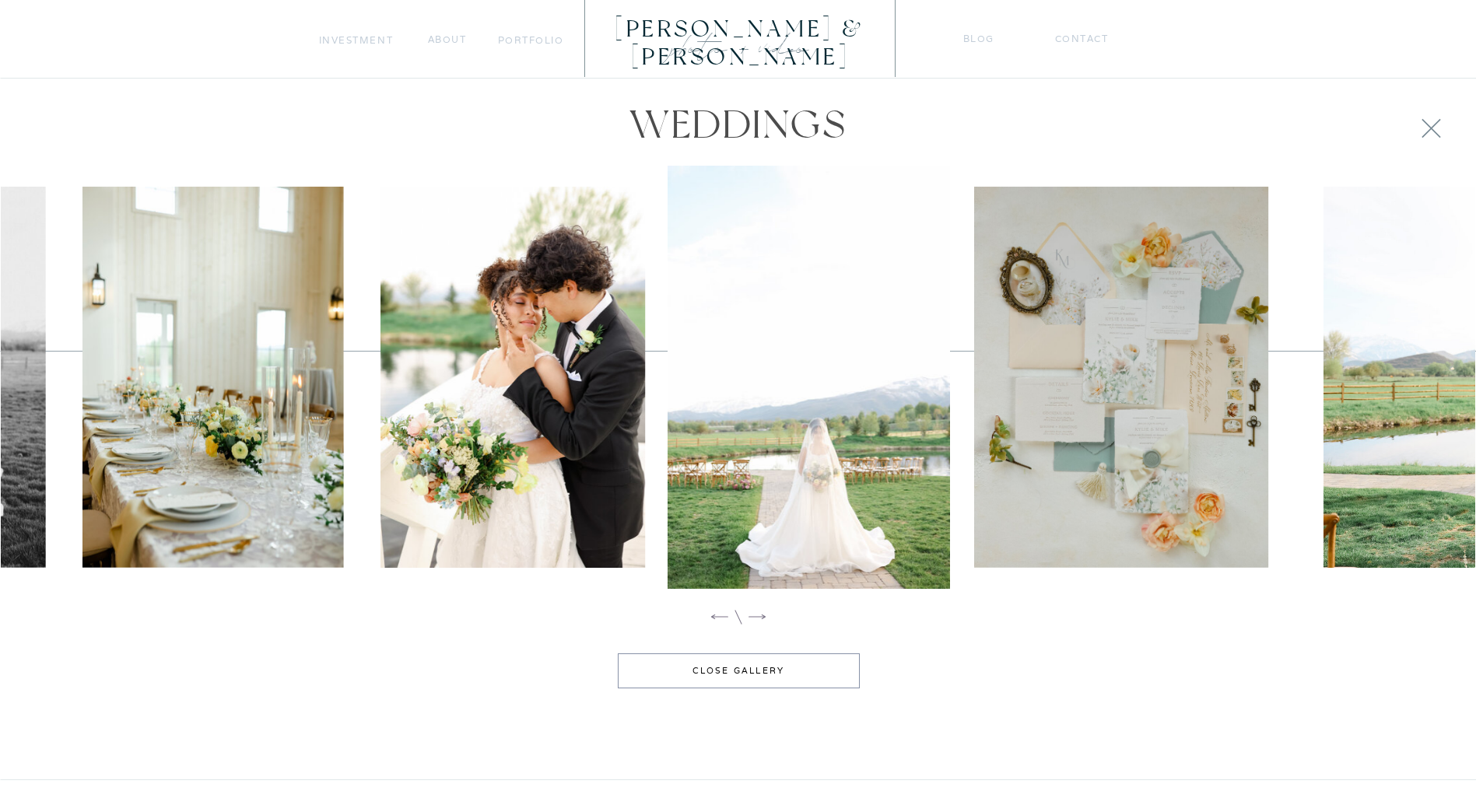
click at [754, 617] on icon at bounding box center [757, 617] width 17 height 5
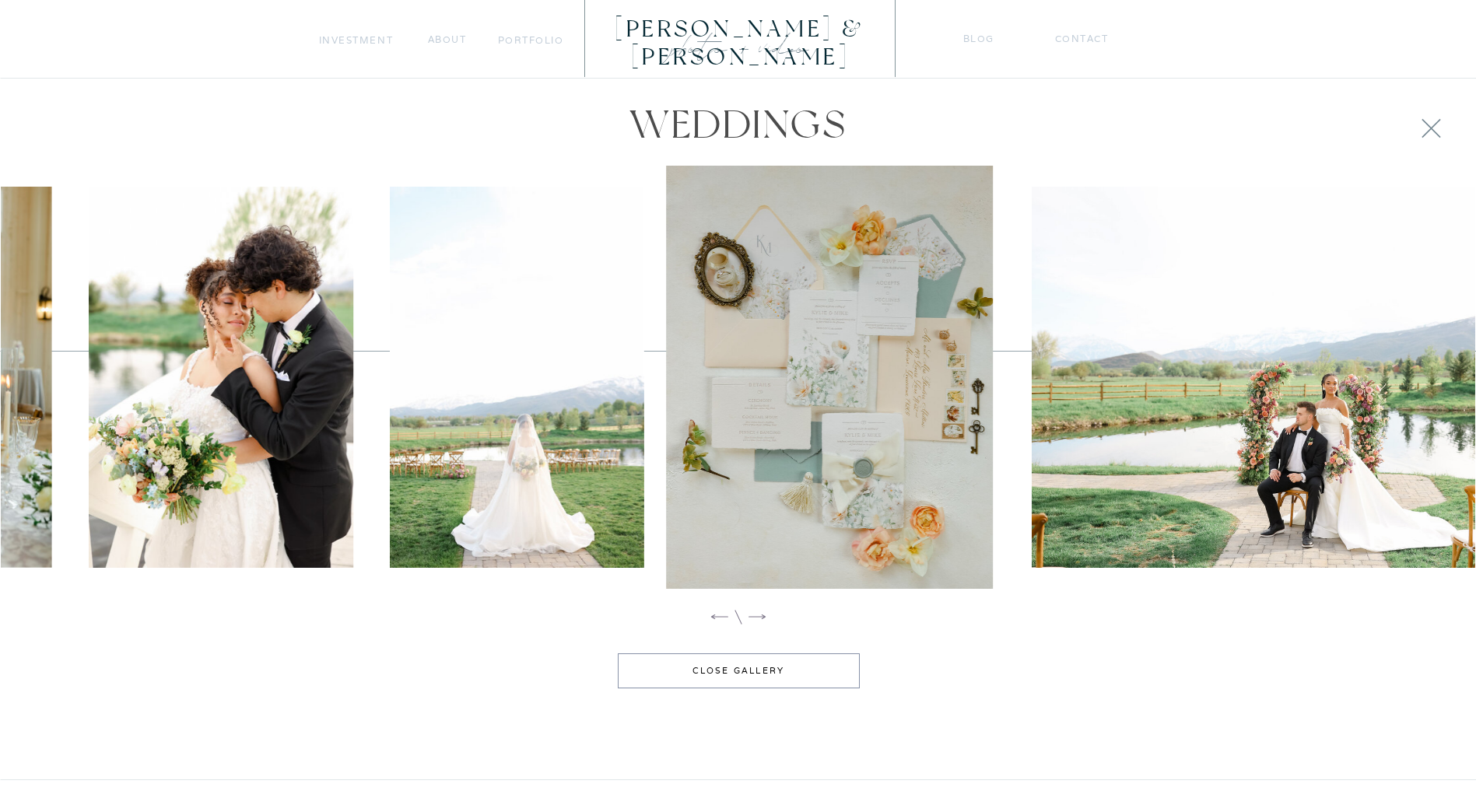
click at [754, 617] on icon at bounding box center [757, 617] width 17 height 5
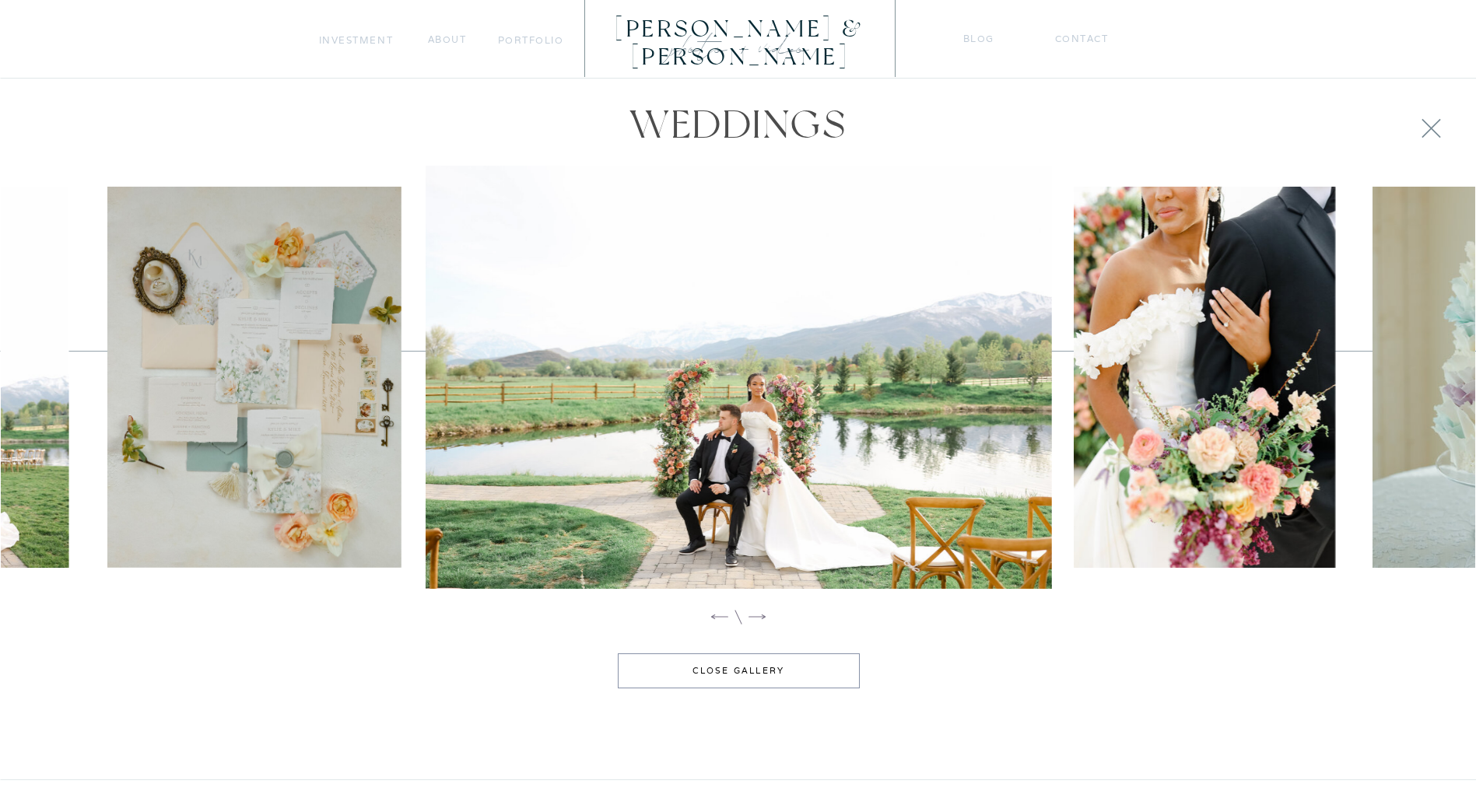
click at [754, 617] on icon at bounding box center [757, 617] width 17 height 5
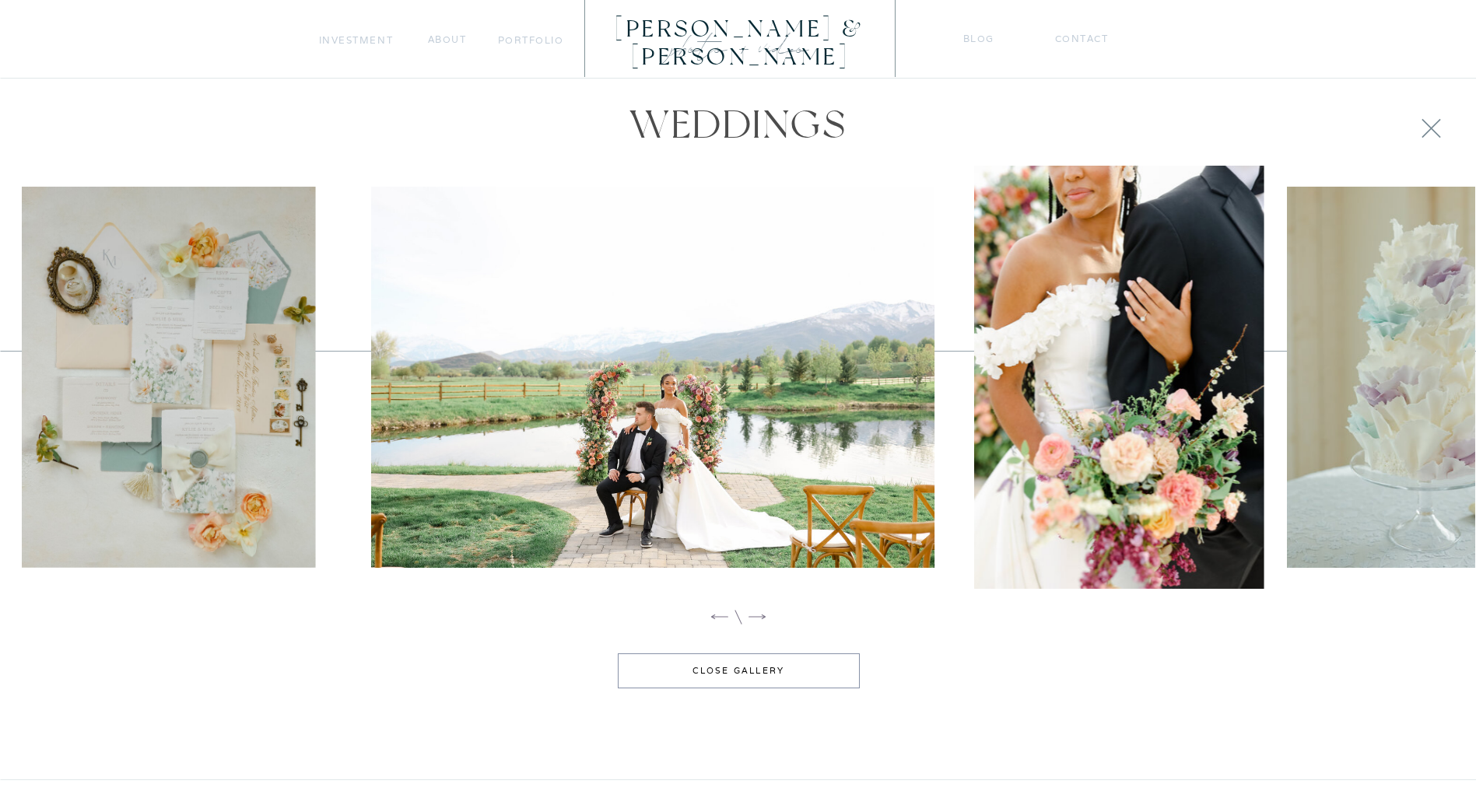
click at [754, 617] on icon at bounding box center [757, 617] width 17 height 5
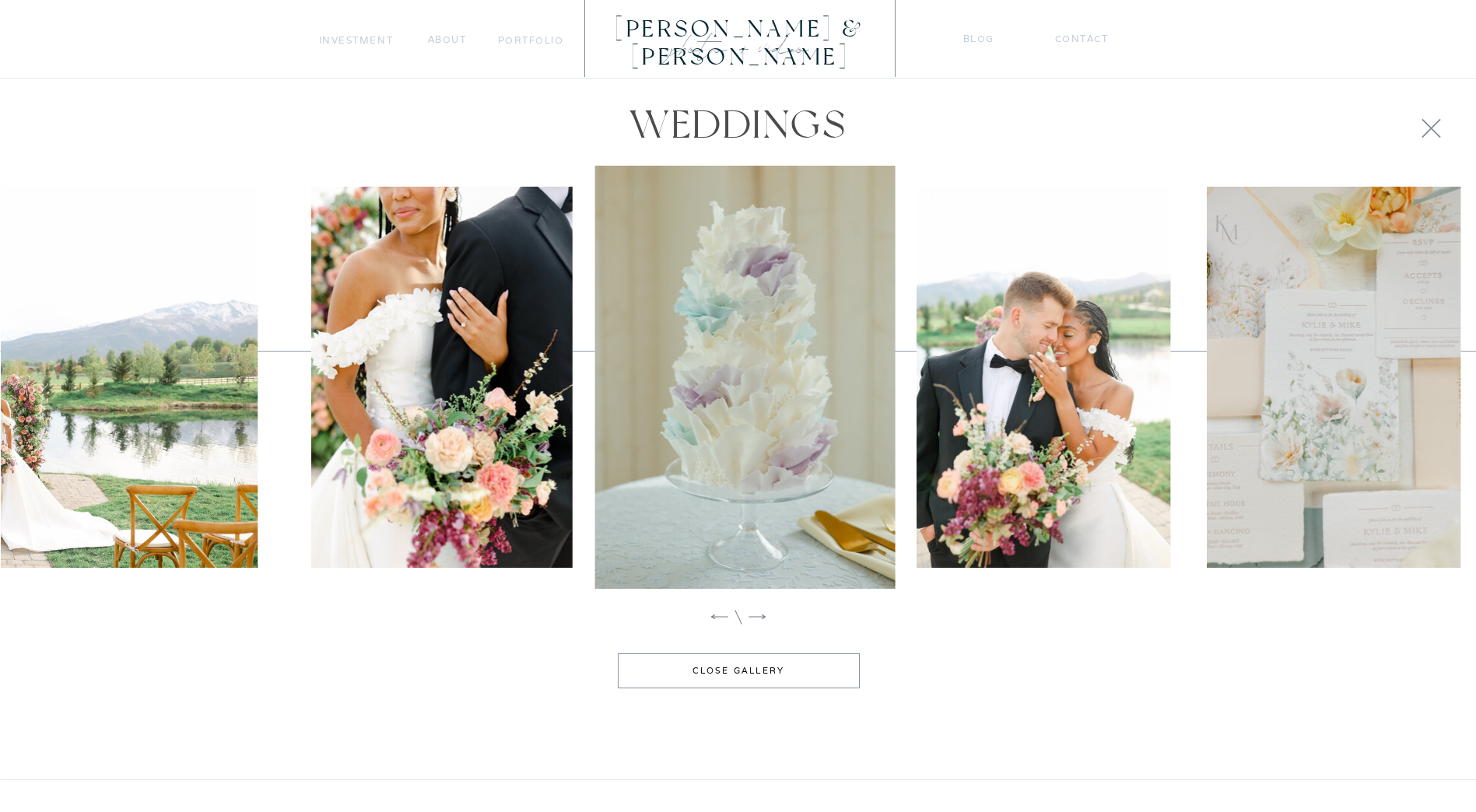
click at [754, 617] on icon at bounding box center [757, 617] width 17 height 5
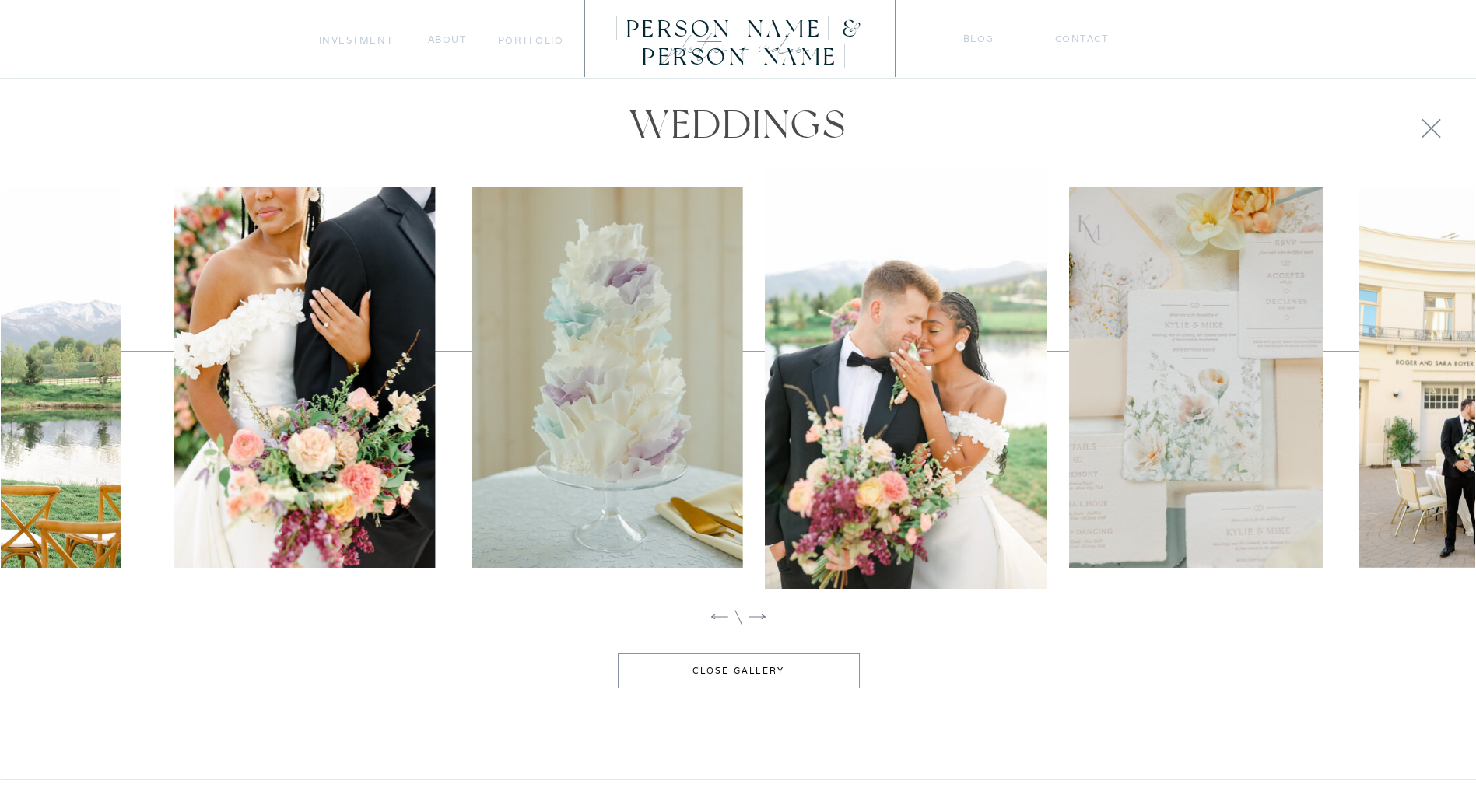
click at [754, 617] on icon at bounding box center [757, 617] width 17 height 5
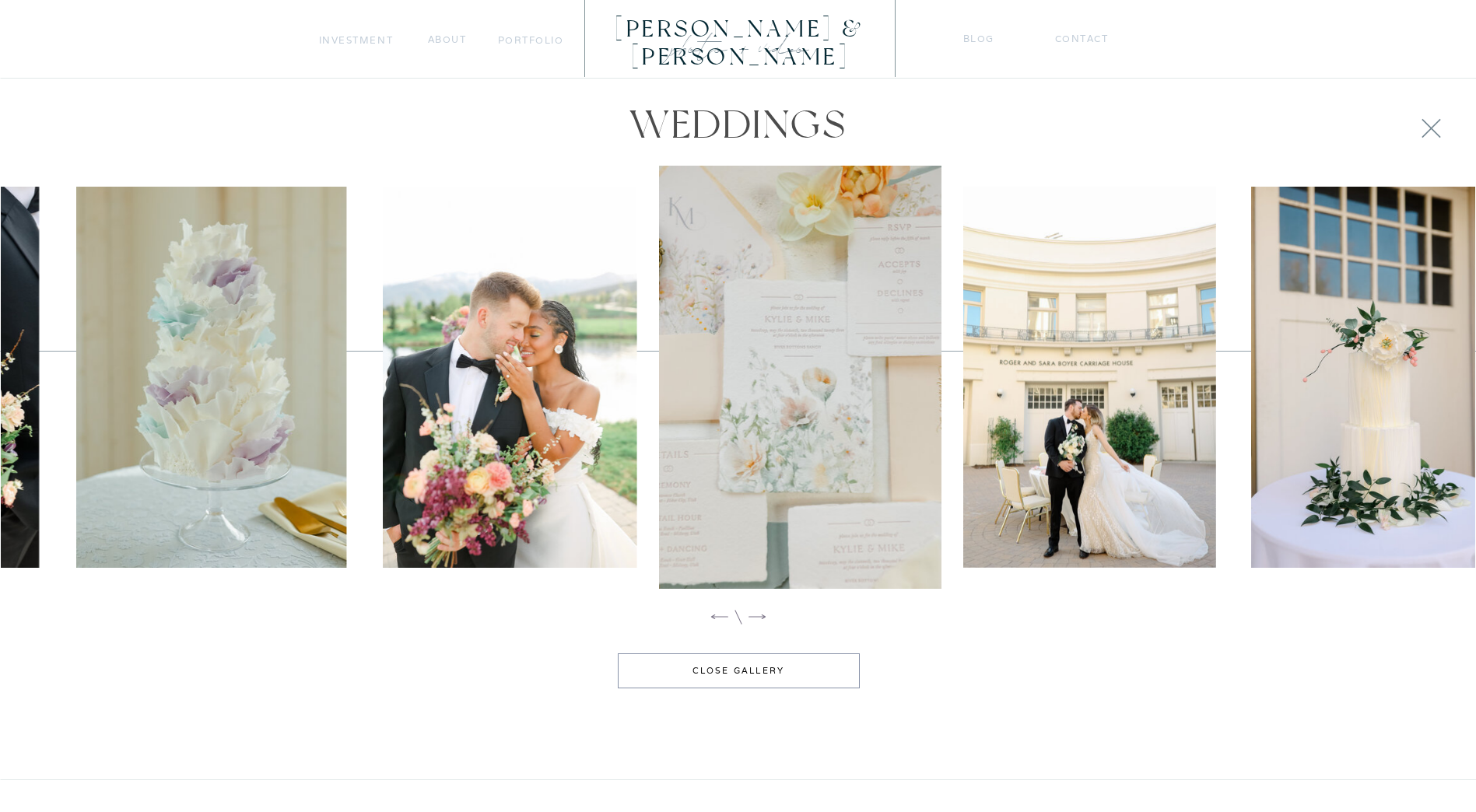
click at [754, 617] on icon at bounding box center [757, 617] width 17 height 5
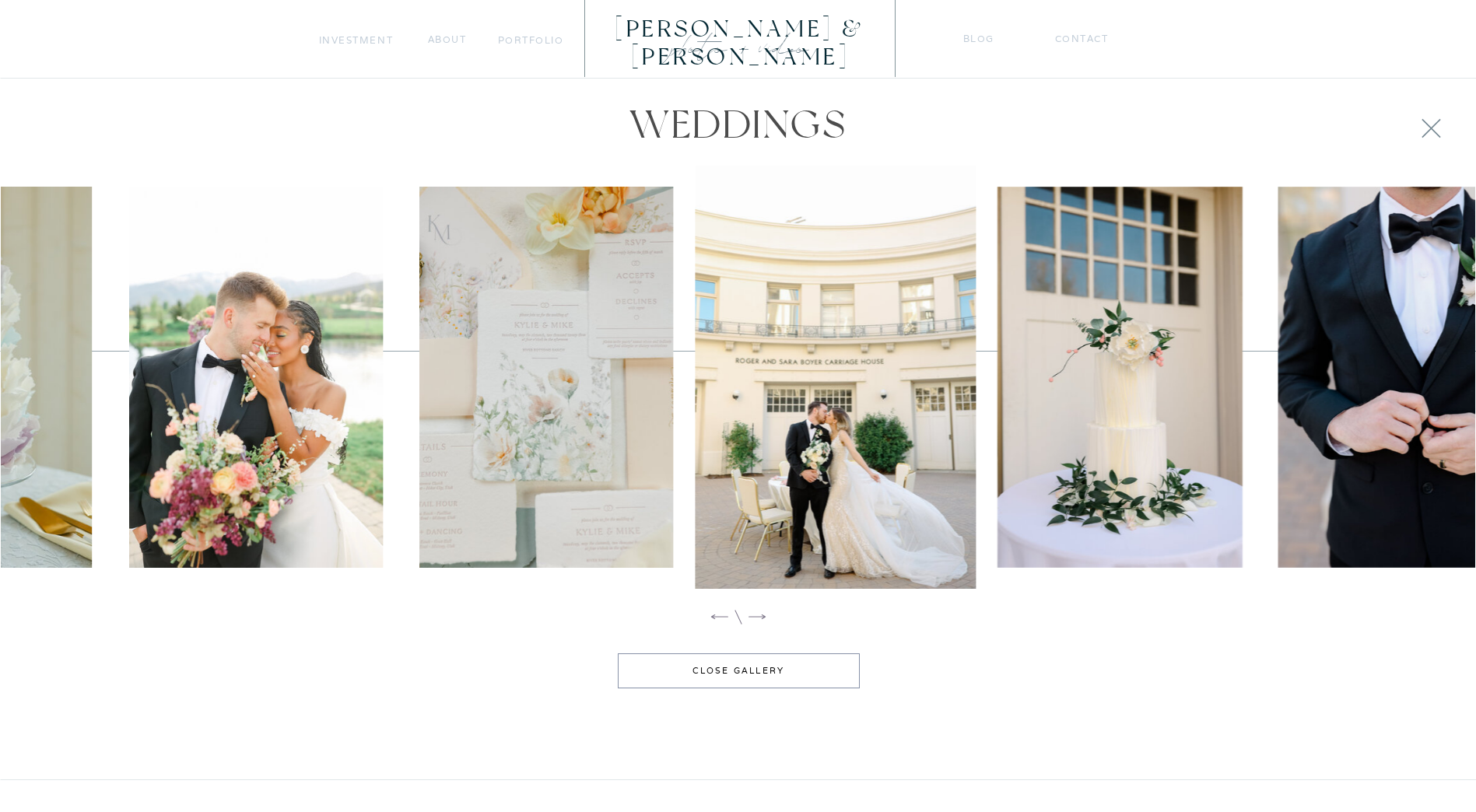
click at [754, 617] on icon at bounding box center [757, 617] width 17 height 5
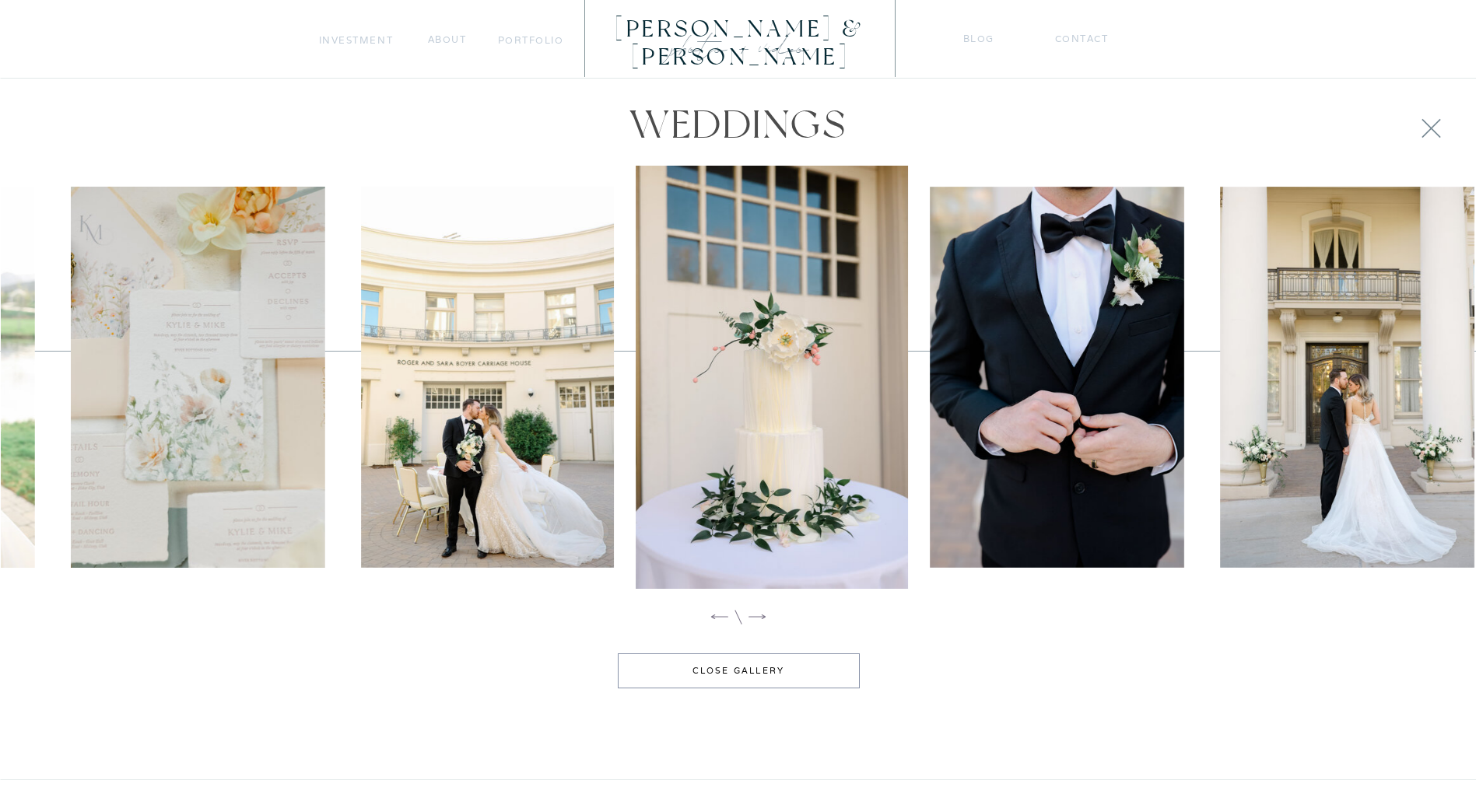
click at [754, 617] on icon at bounding box center [757, 617] width 17 height 5
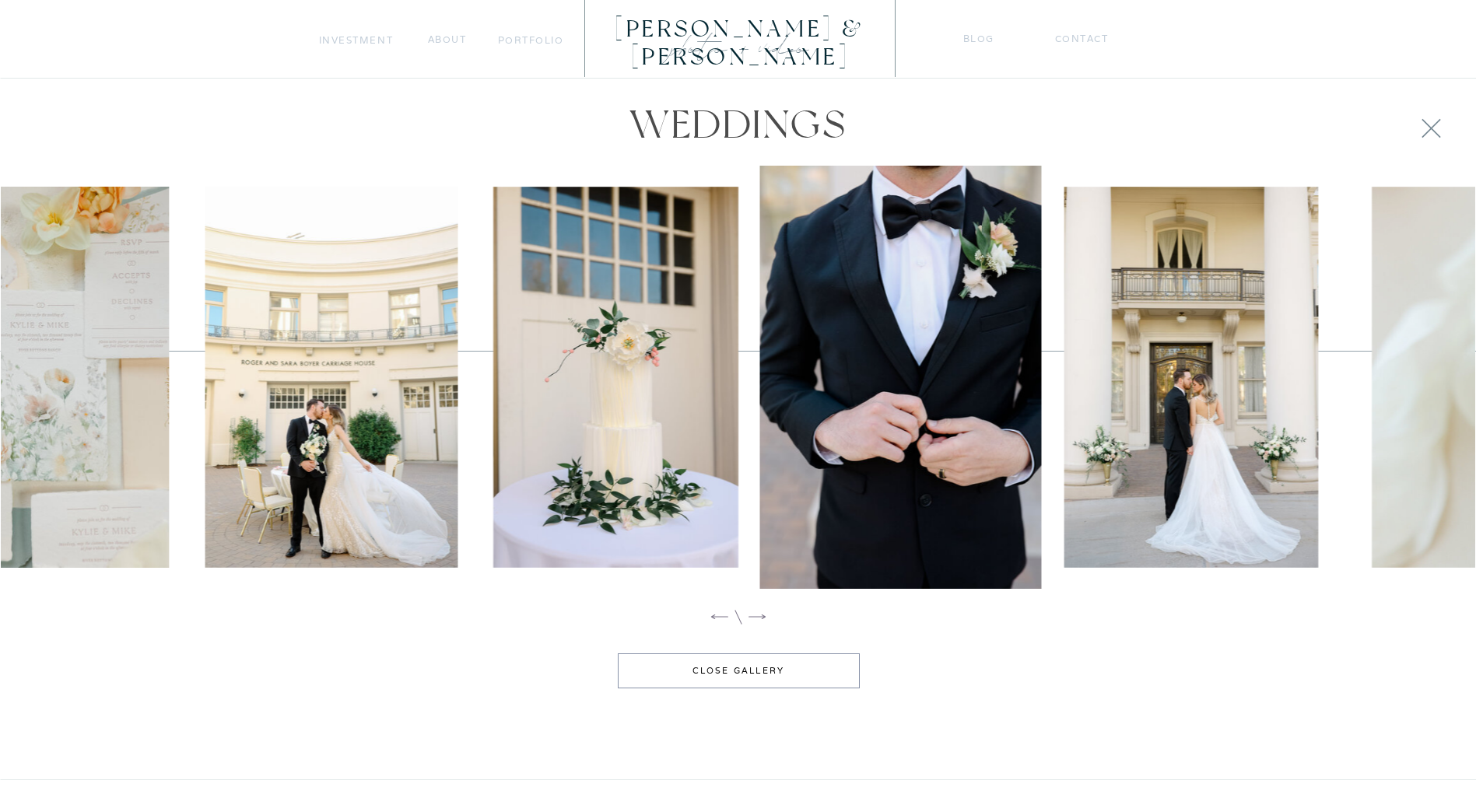
click at [754, 617] on icon at bounding box center [757, 617] width 17 height 5
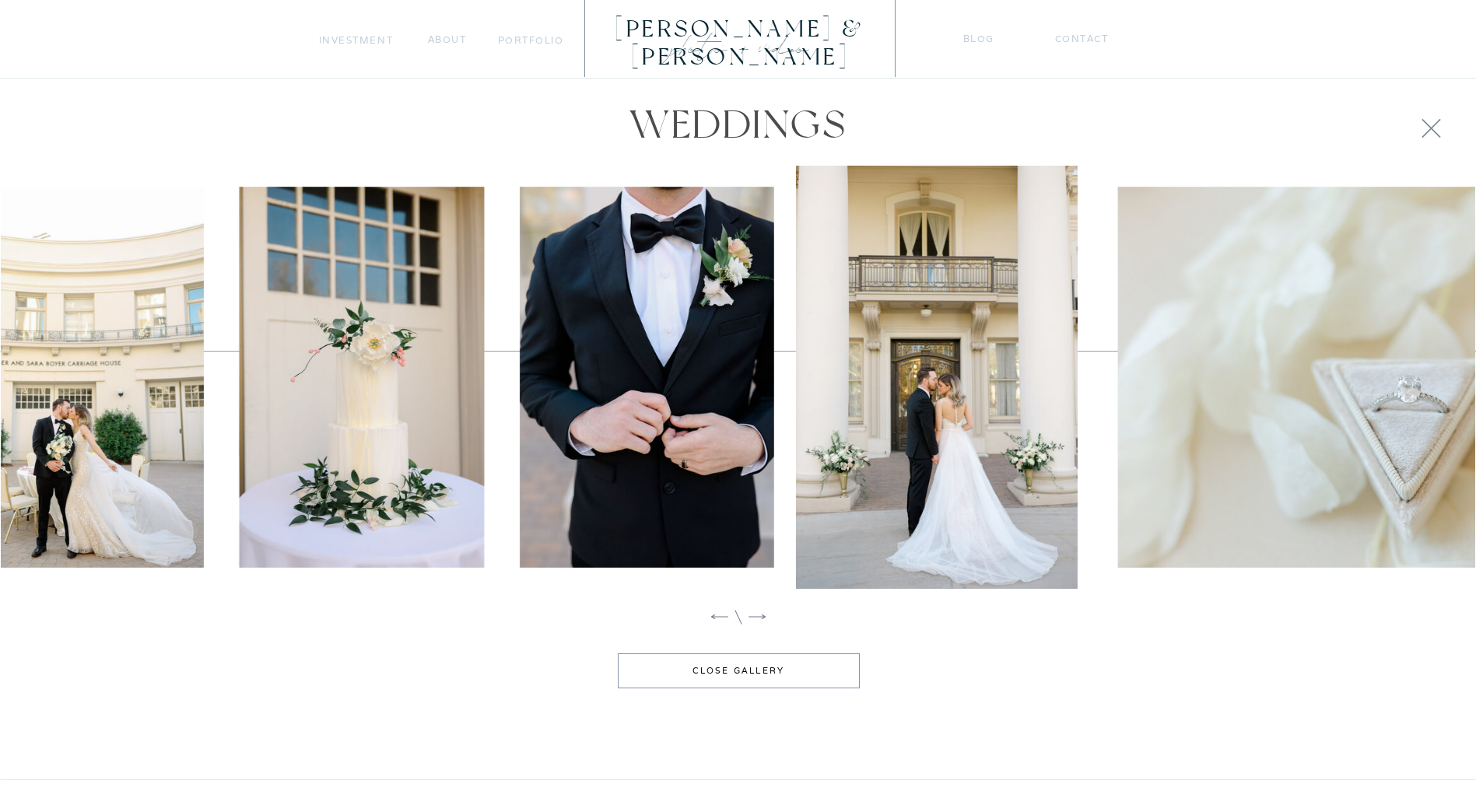
click at [754, 617] on icon at bounding box center [757, 617] width 17 height 5
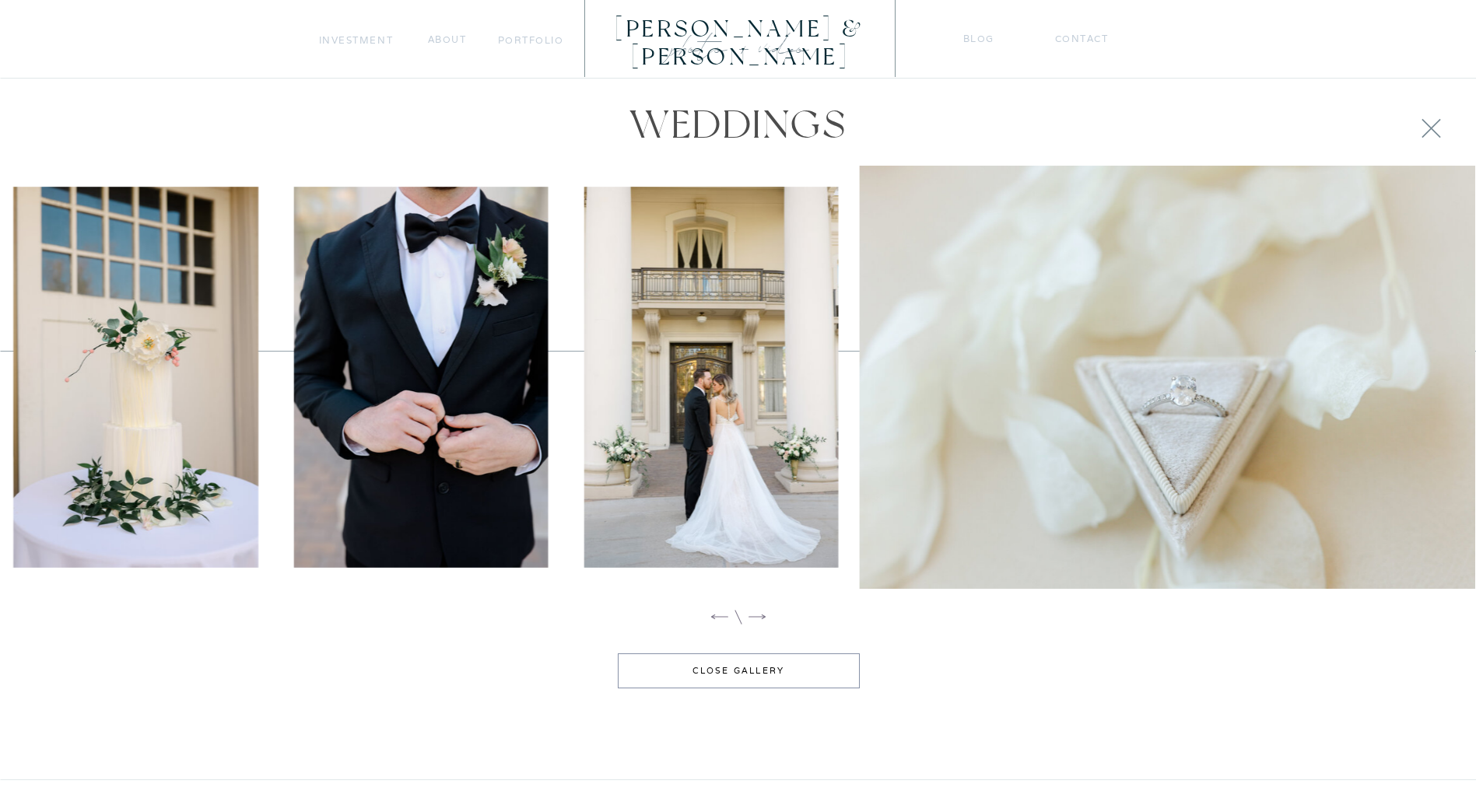
click at [754, 617] on icon at bounding box center [757, 617] width 17 height 5
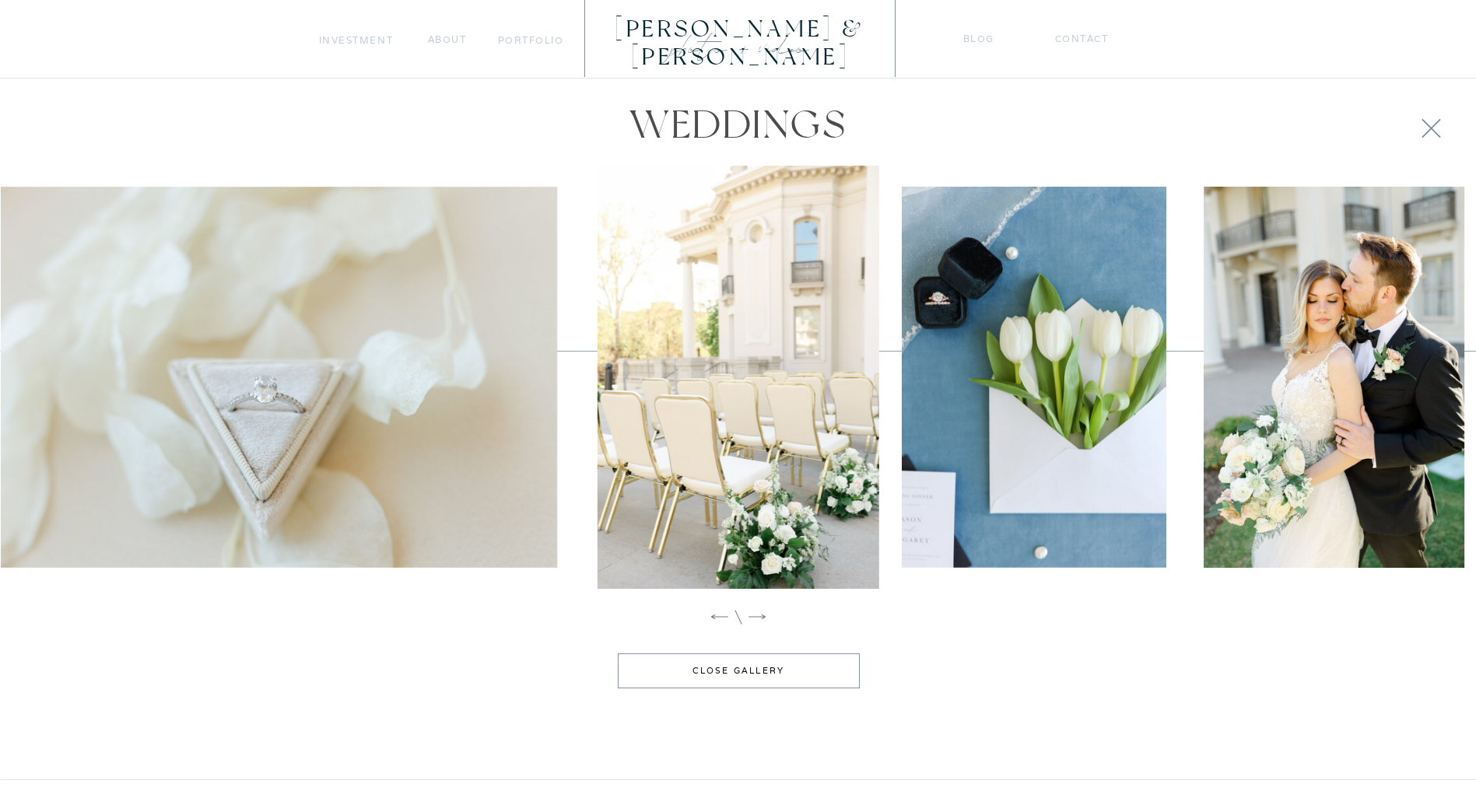
click at [754, 617] on icon at bounding box center [757, 617] width 17 height 5
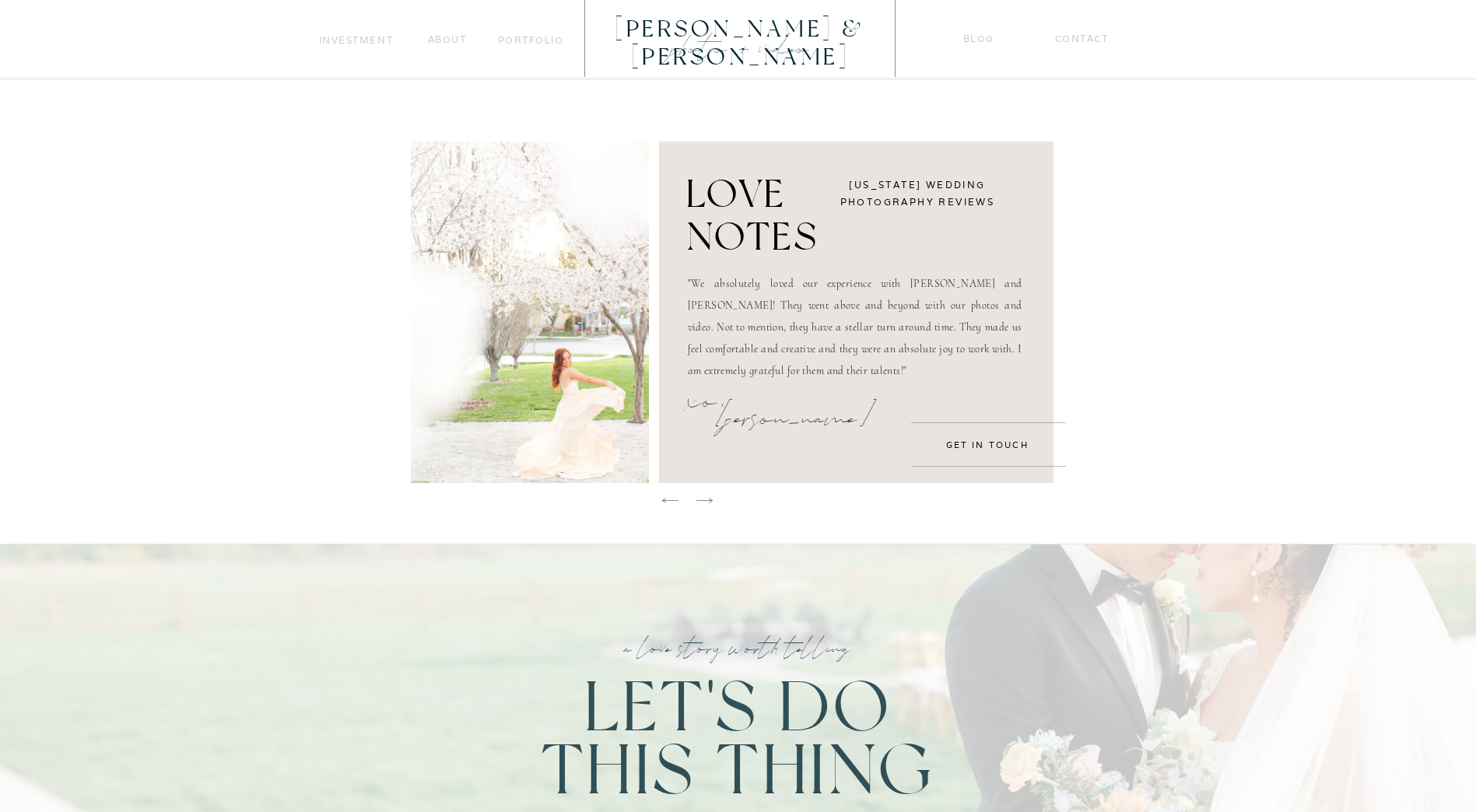
scroll to position [2763, 0]
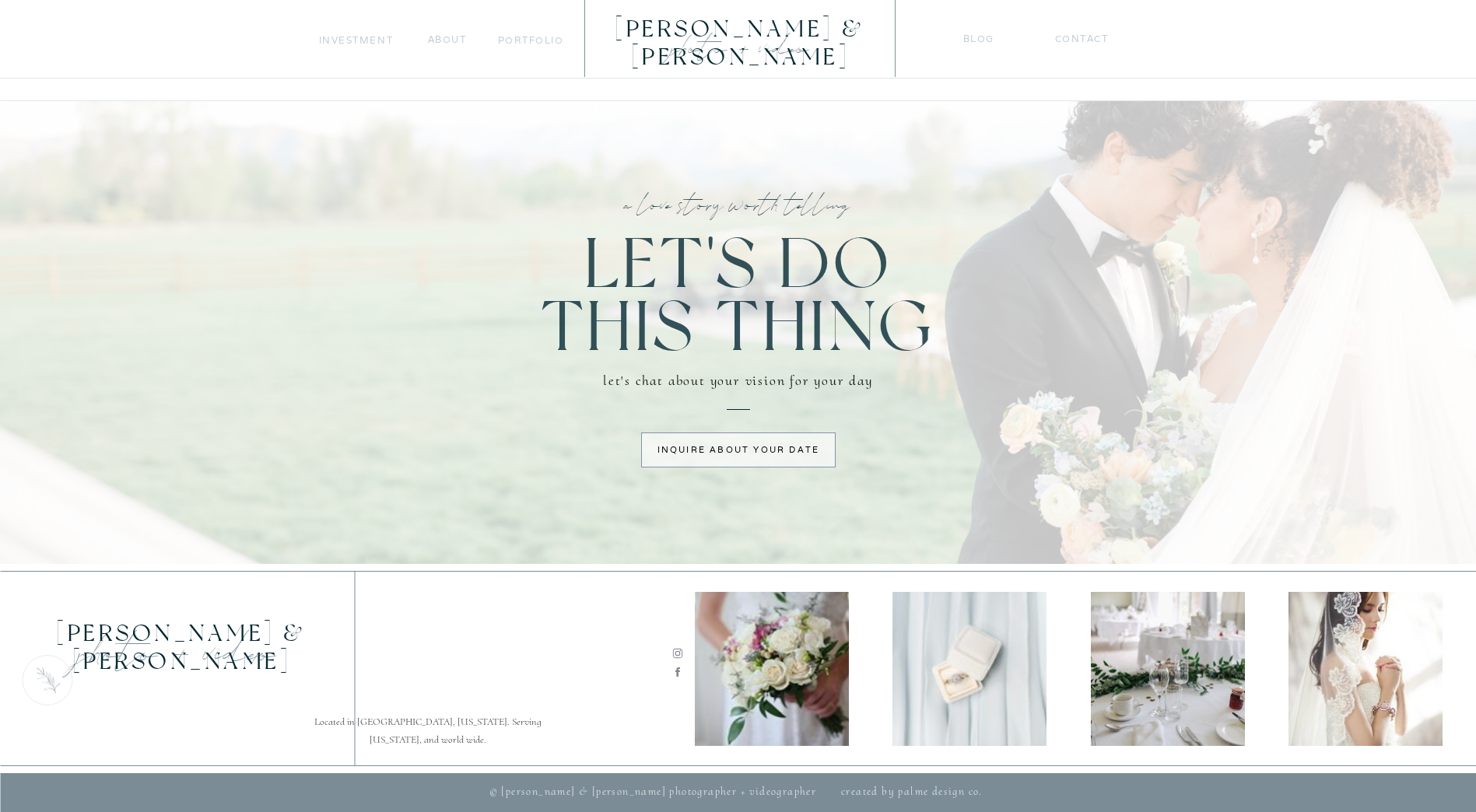
click at [981, 40] on nav "blog" at bounding box center [978, 38] width 31 height 16
